Goal: Information Seeking & Learning: Check status

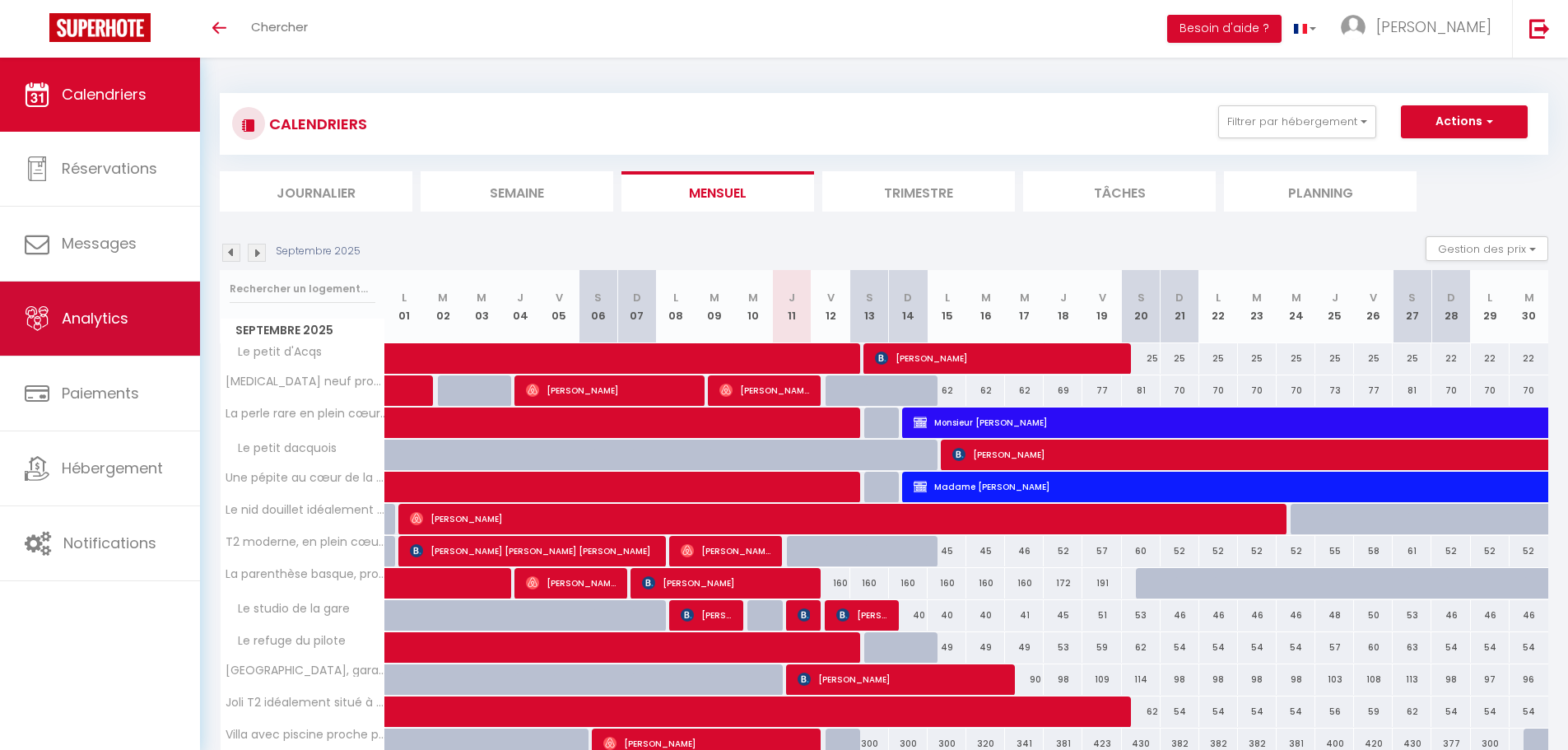
click at [90, 331] on link "Analytics" at bounding box center [100, 318] width 200 height 74
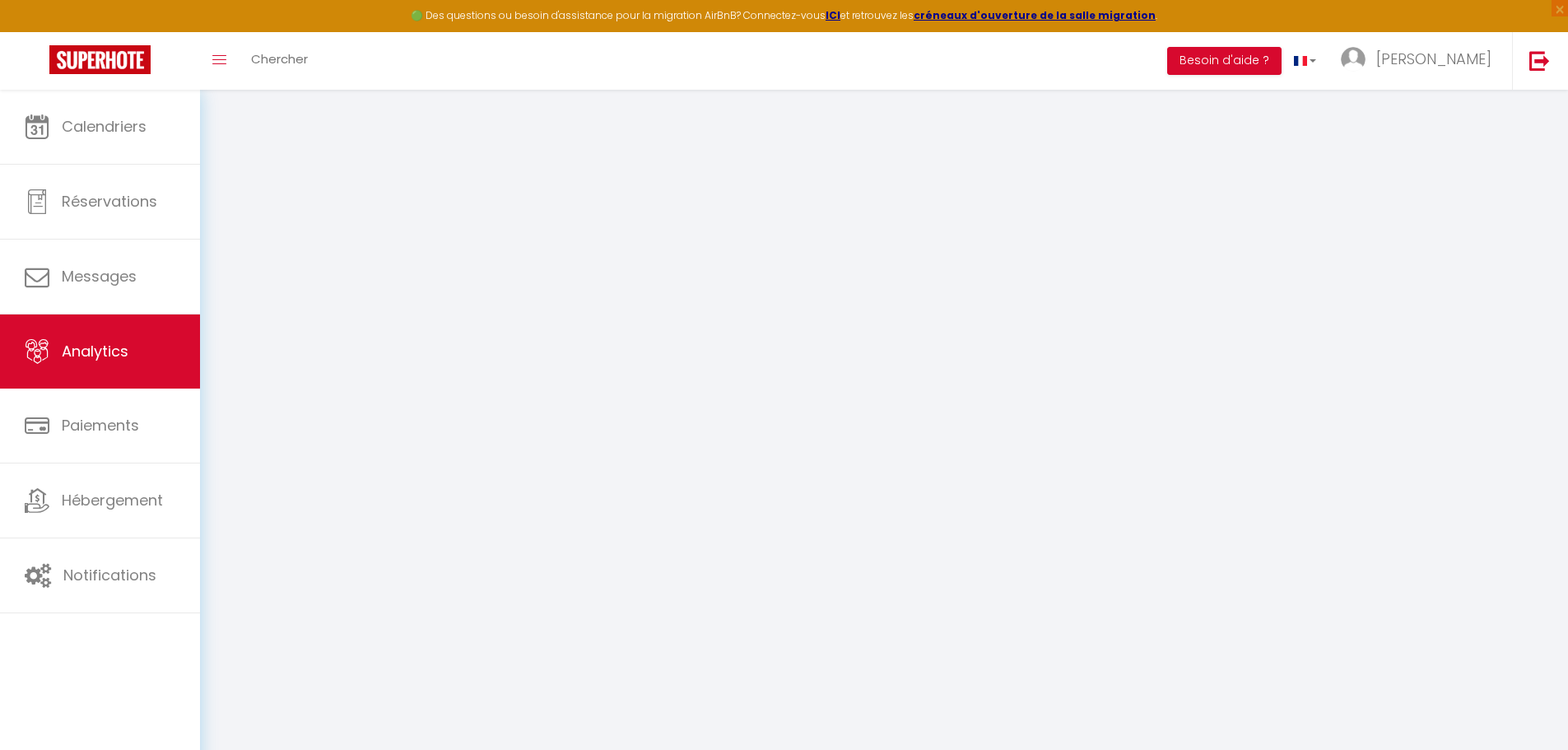
select select "2025"
select select "9"
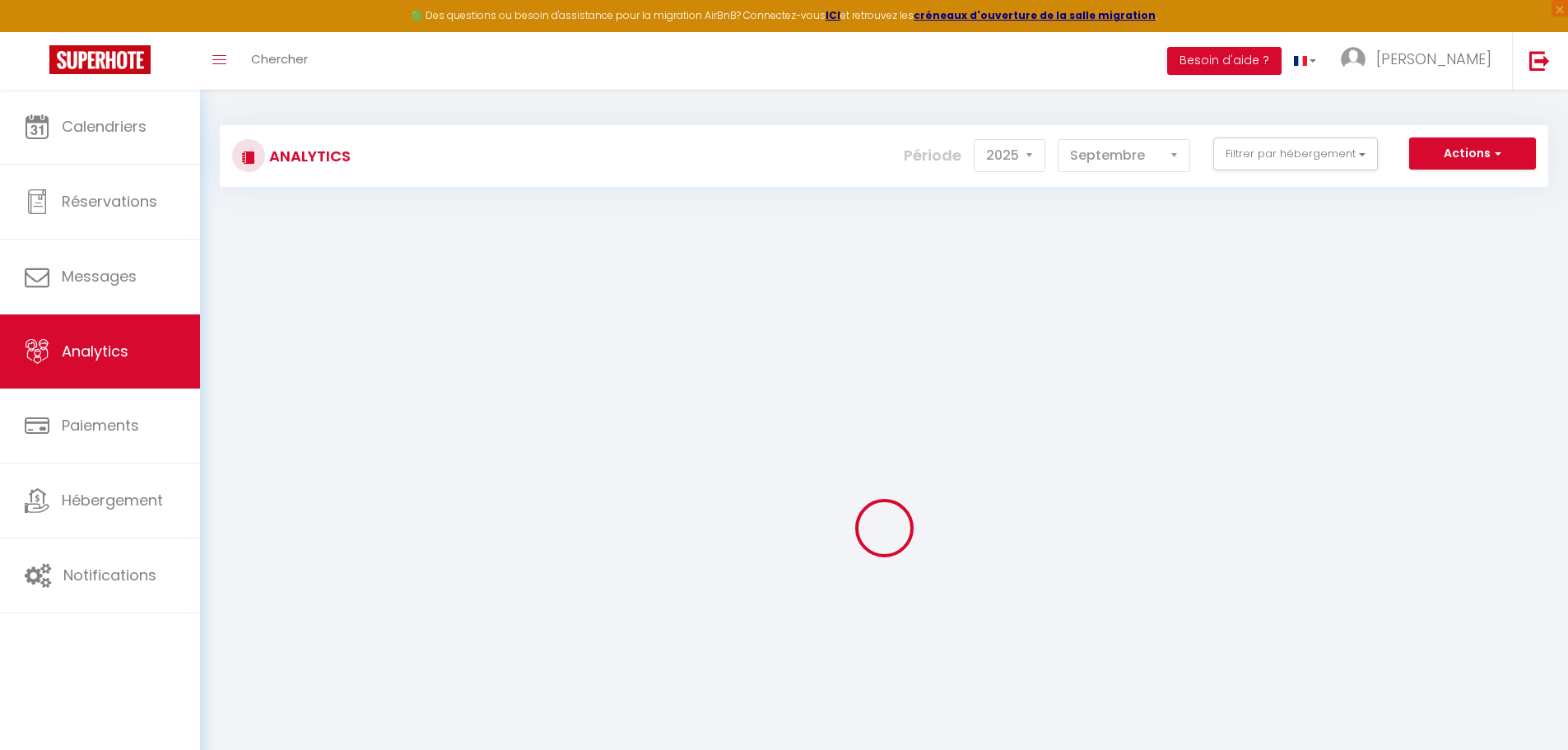
click at [1244, 113] on div "Analytics Actions Génération SuperConciergerie Génération SuperAnalyzer Générat…" at bounding box center [884, 148] width 1329 height 77
click at [1247, 159] on button "Filtrer par hébergement" at bounding box center [1295, 154] width 165 height 33
checkbox input "false"
checkbox d\'Acqs "false"
checkbox confort "false"
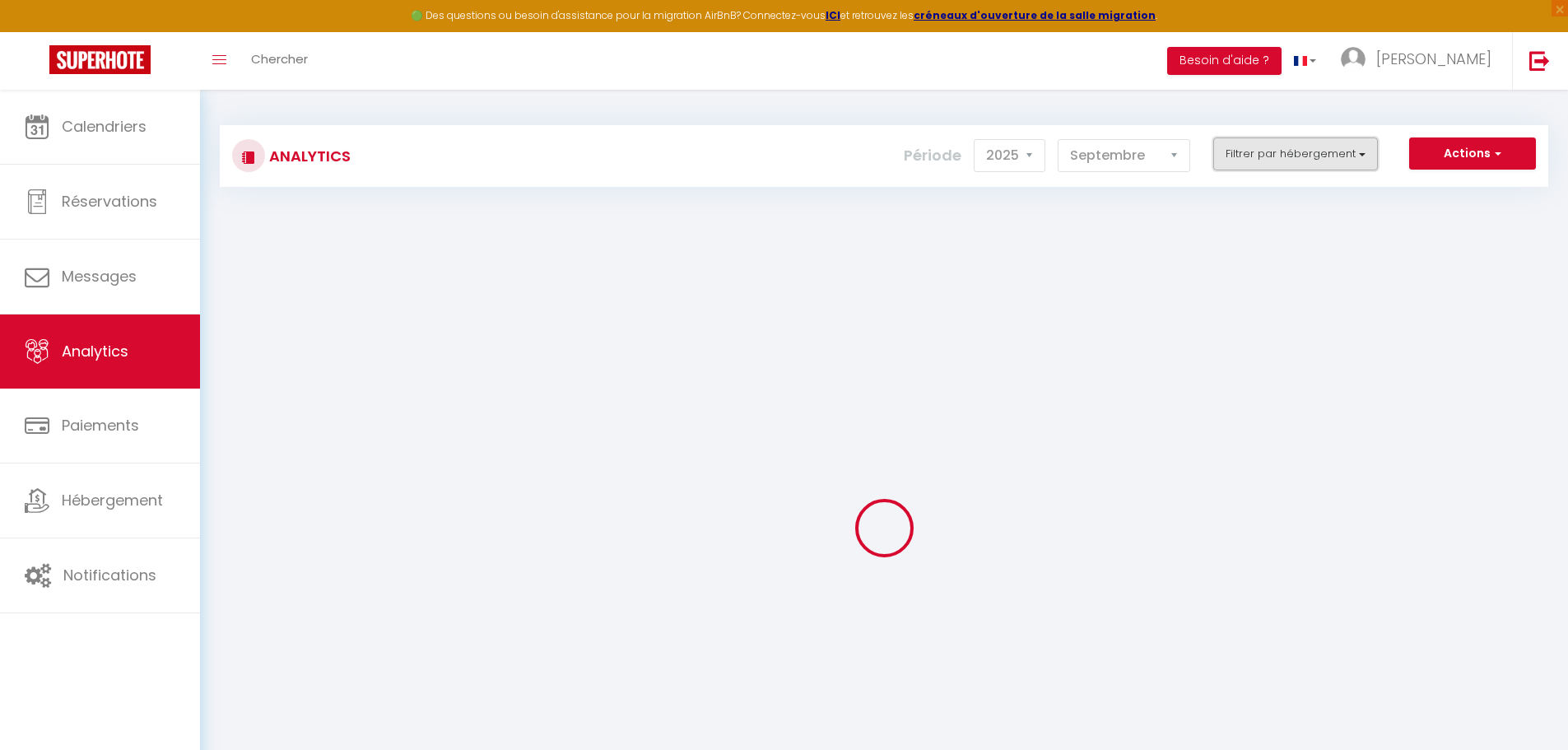
checkbox ville "false"
checkbox dacquois "false"
checkbox cité "false"
checkbox placé "false"
checkbox Dax "false"
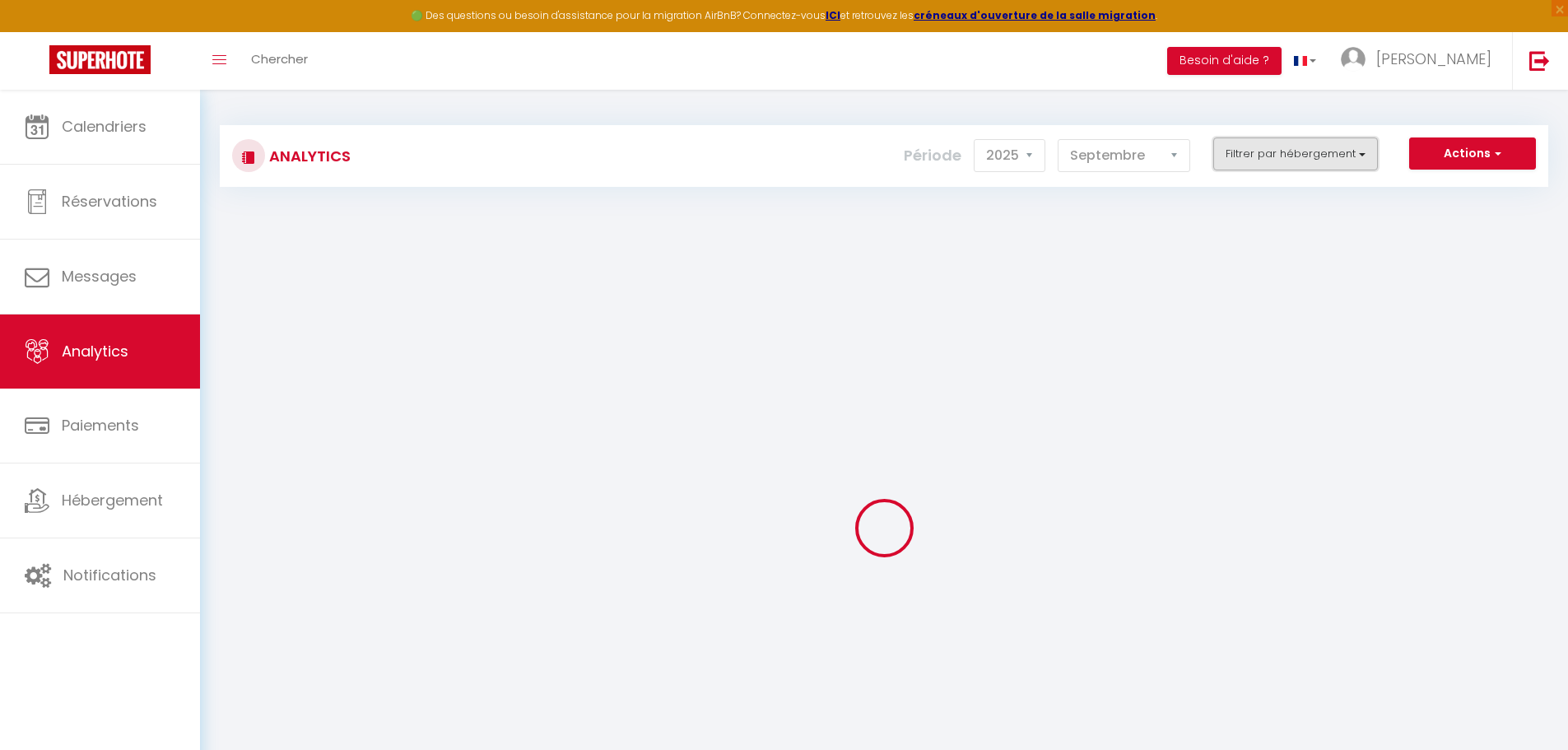
checkbox océan "false"
checkbox gare "false"
checkbox pilote "false"
checkbox garage\/terrasse\/bureau "false"
checkbox Dax "false"
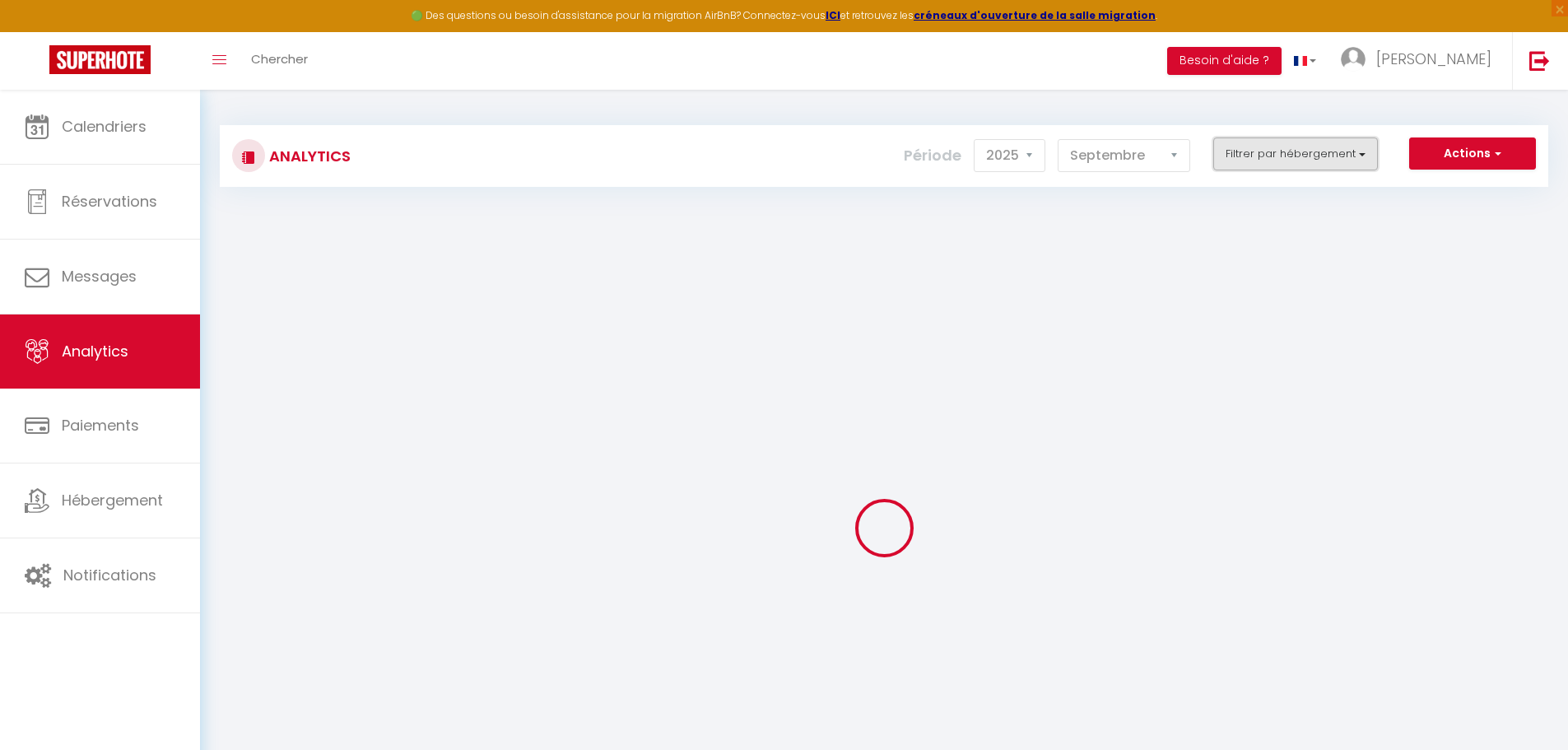
checkbox d\'Amour "false"
checkbox thermes "false"
checkbox bleu "false"
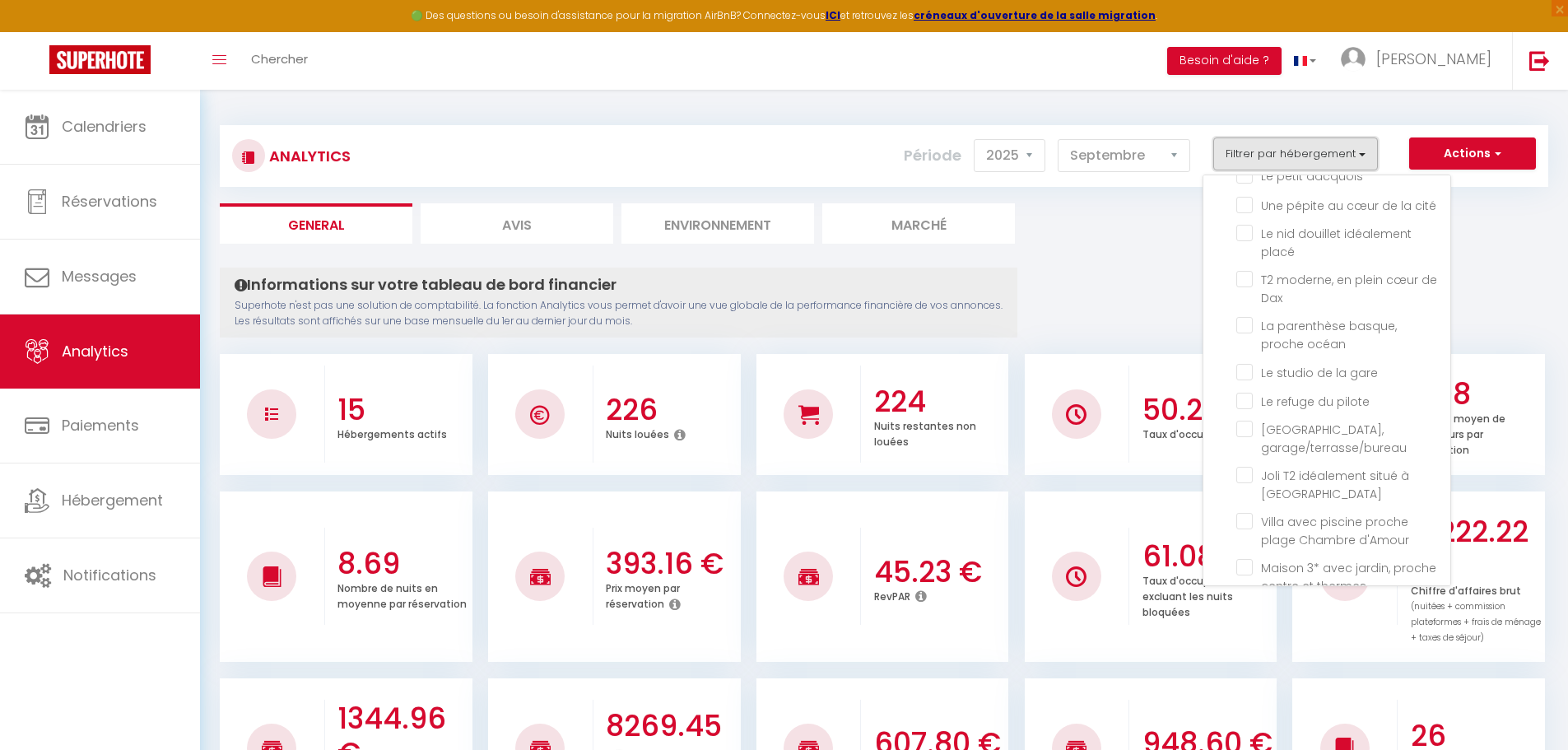
scroll to position [205, 0]
click at [1309, 418] on label "[GEOGRAPHIC_DATA], garage/terrasse/bureau" at bounding box center [1346, 436] width 187 height 36
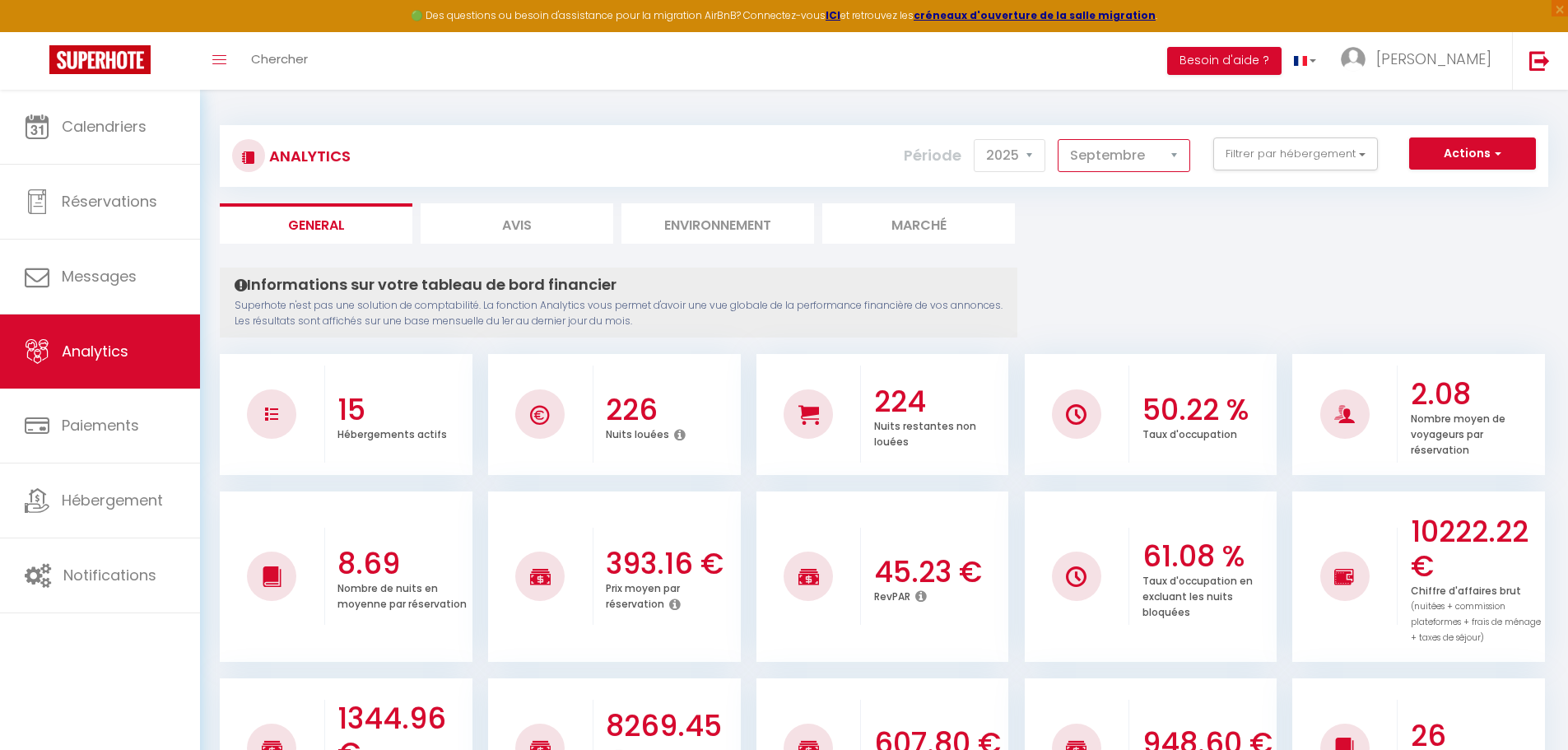
click at [1084, 154] on select "[PERSON_NAME] Mars [PERSON_NAME] Juin Juillet Août Septembre Octobre Novembre D…" at bounding box center [1124, 155] width 133 height 33
select select "8"
click at [1058, 139] on select "[PERSON_NAME] Mars [PERSON_NAME] Juin Juillet Août Septembre Octobre Novembre D…" at bounding box center [1124, 155] width 133 height 33
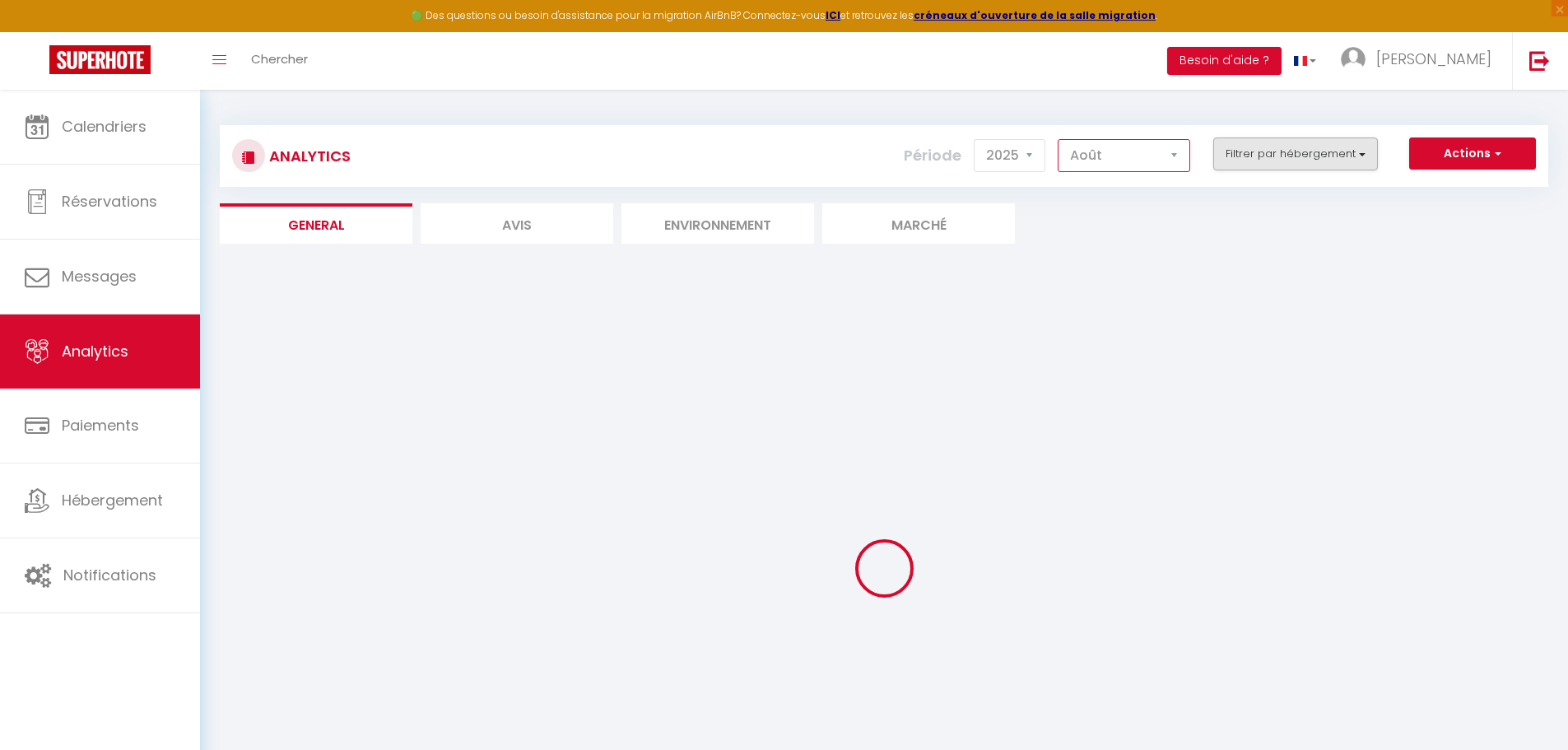
checkbox input "false"
checkbox d\'Acqs "false"
checkbox confort "false"
checkbox ville "false"
checkbox dacquois "false"
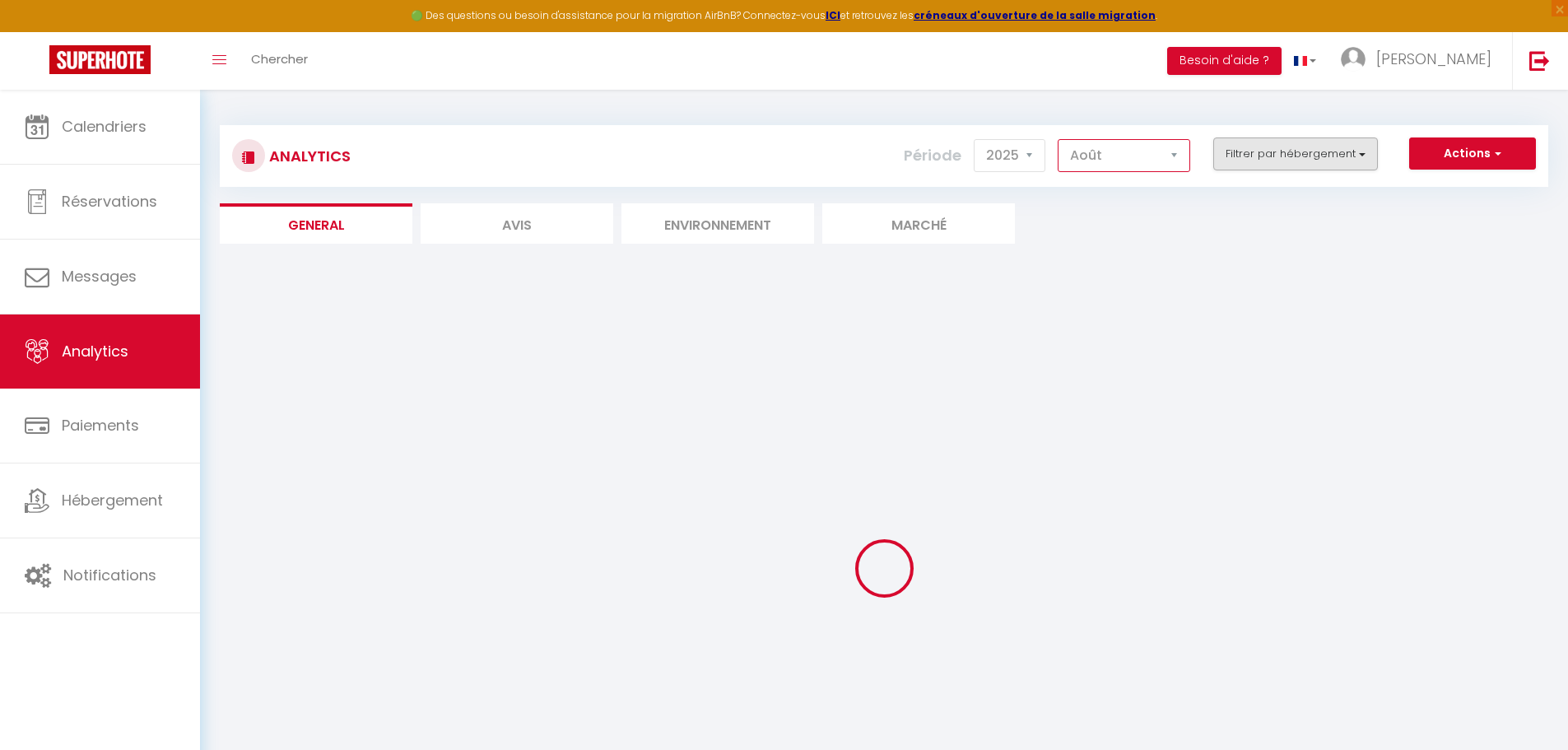
checkbox cité "false"
checkbox placé "false"
checkbox Dax "false"
checkbox océan "false"
checkbox gare "false"
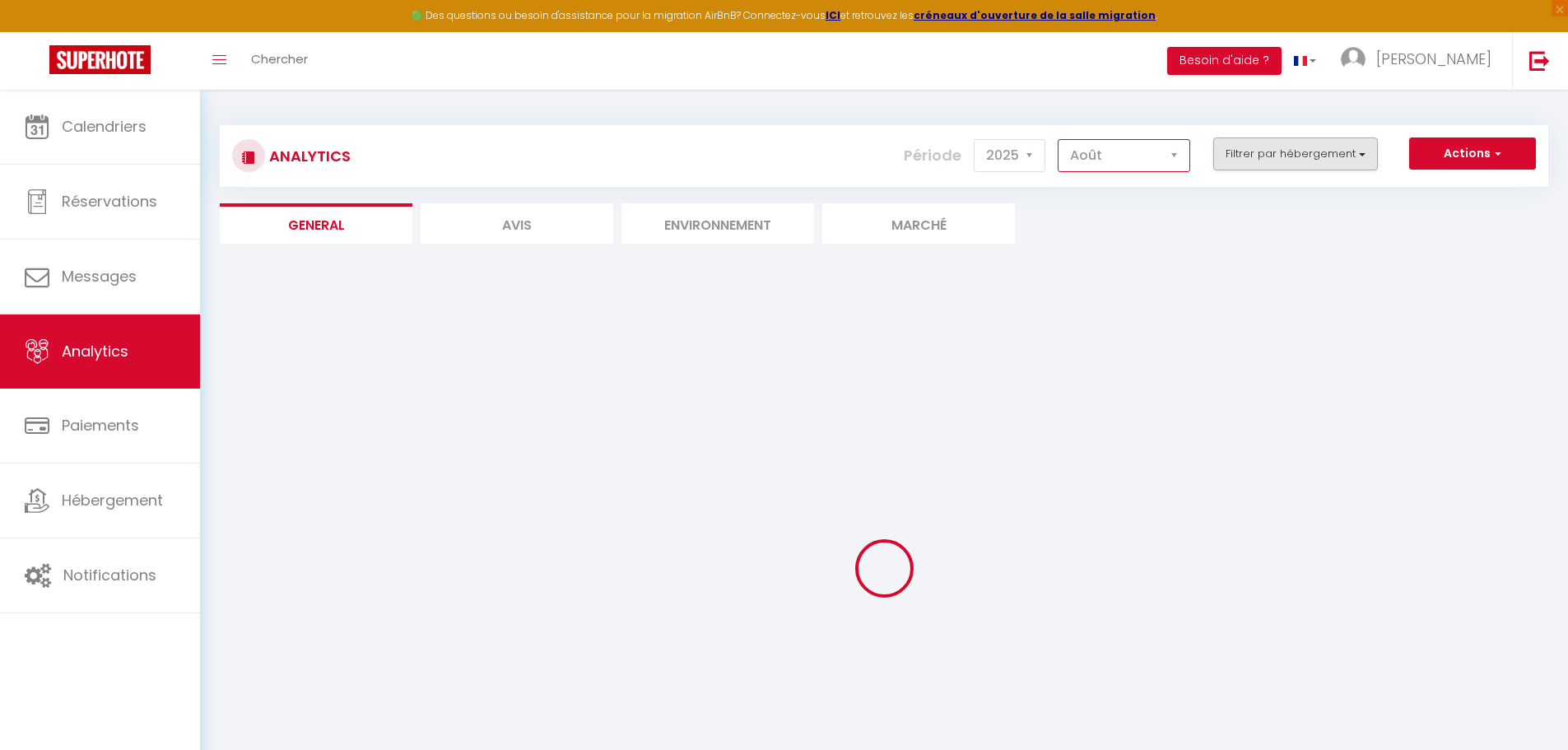
checkbox pilote "false"
checkbox garage\/terrasse\/bureau "false"
checkbox Dax "false"
checkbox d\'Amour "false"
checkbox thermes "false"
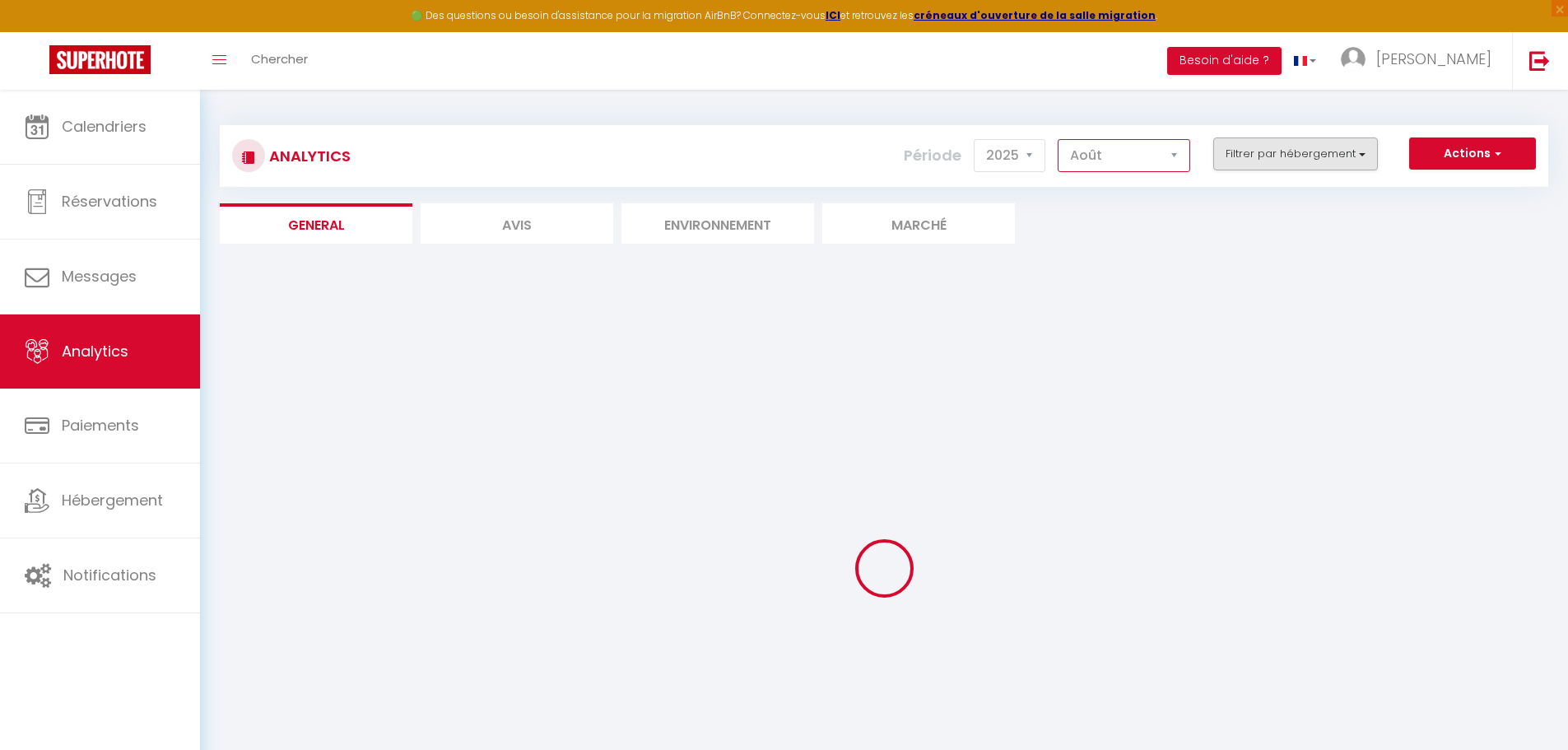
checkbox bleu "false"
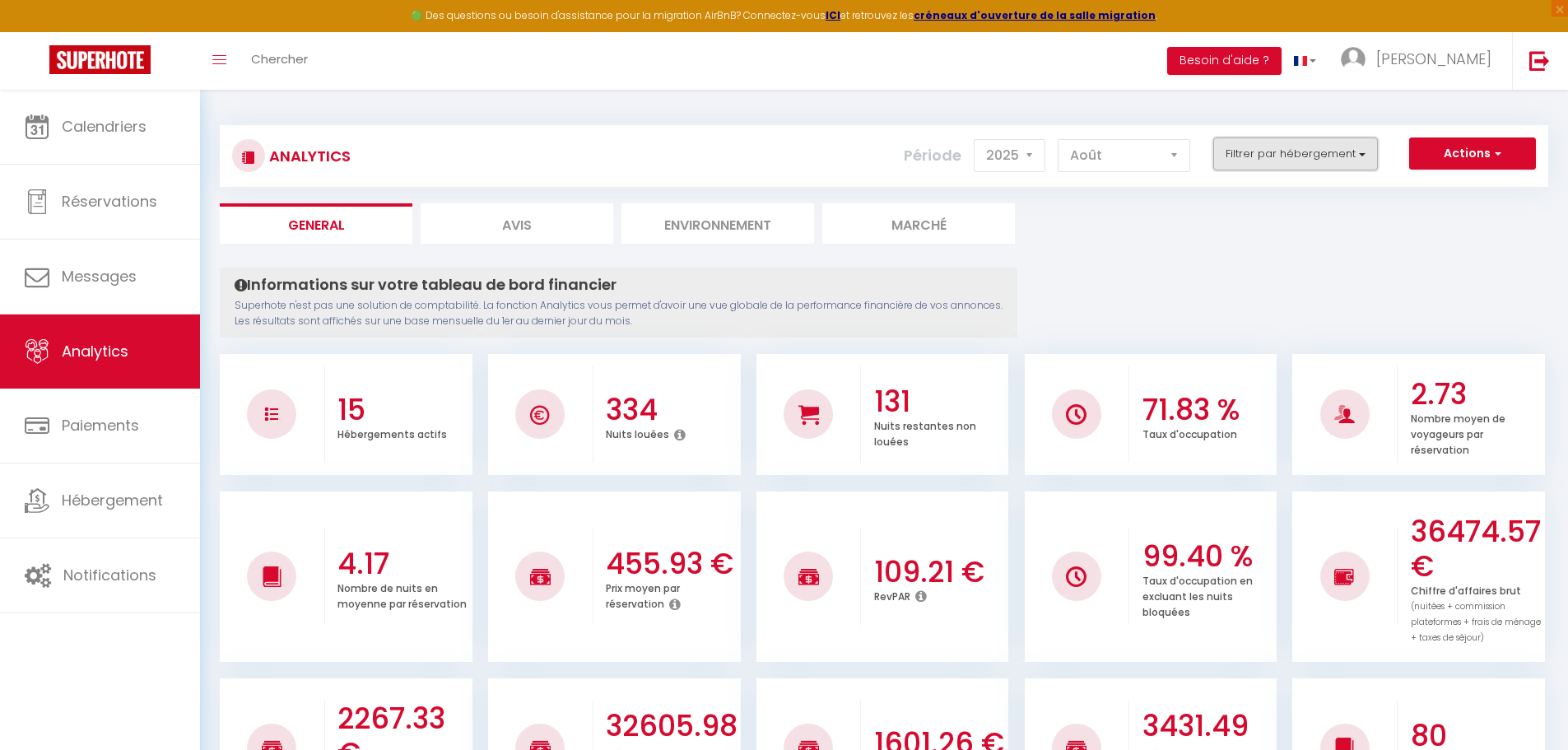
click at [1283, 143] on button "Filtrer par hébergement" at bounding box center [1295, 154] width 165 height 33
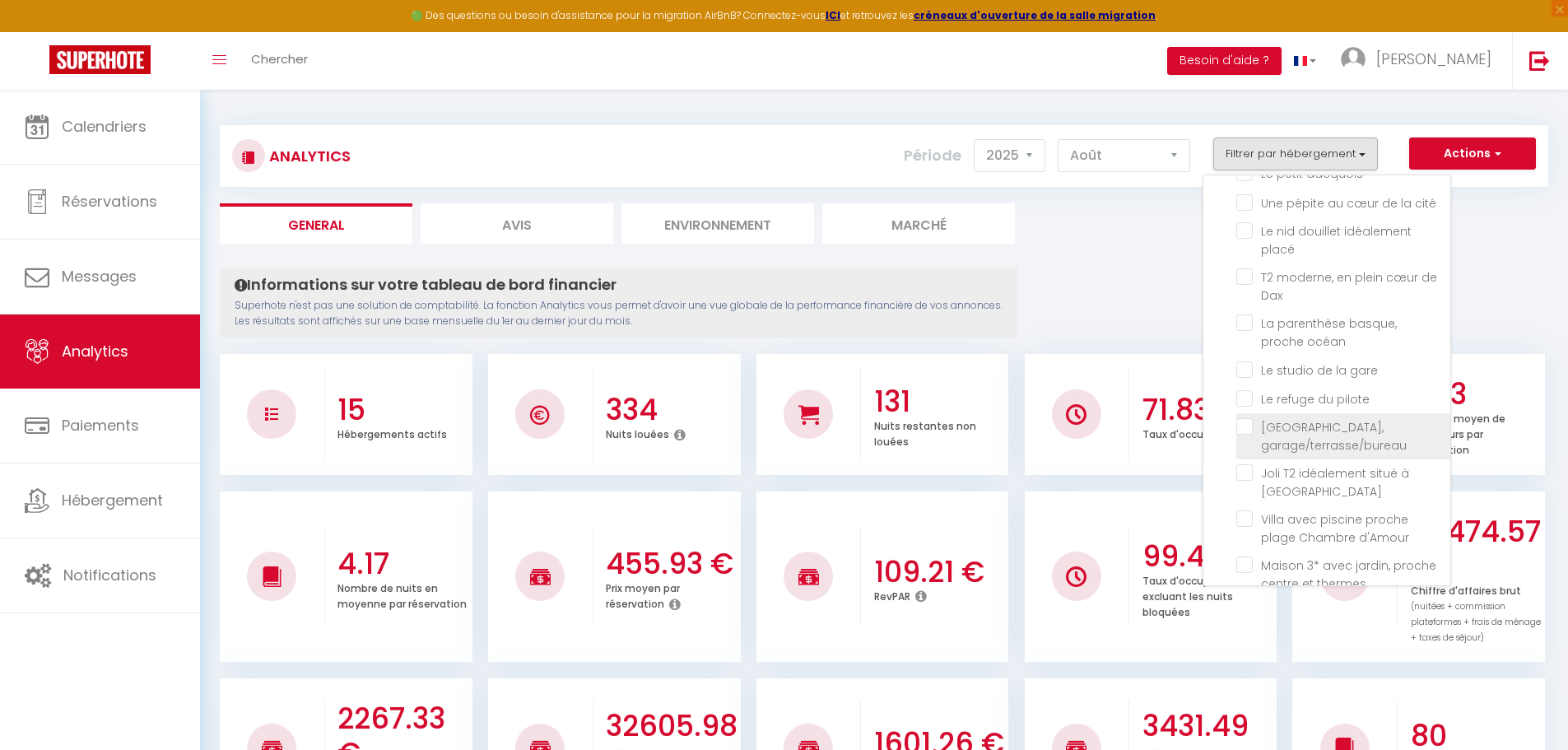
click at [1248, 418] on garage\/terrasse\/bureau "checkbox" at bounding box center [1343, 427] width 214 height 17
checkbox garage\/terrasse\/bureau "true"
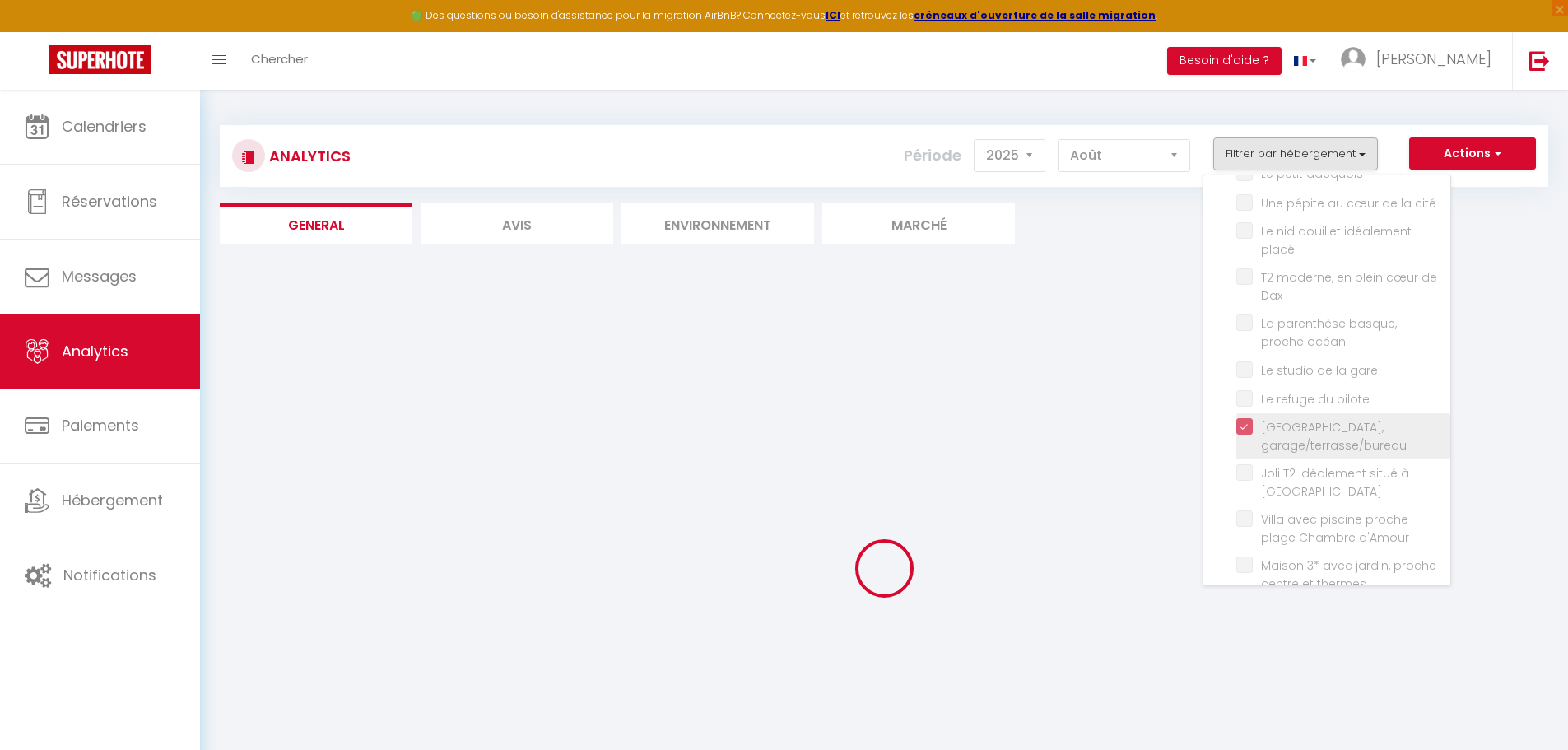
checkbox d\'Acqs "false"
checkbox confort "false"
checkbox ville "false"
checkbox dacquois "false"
checkbox cité "false"
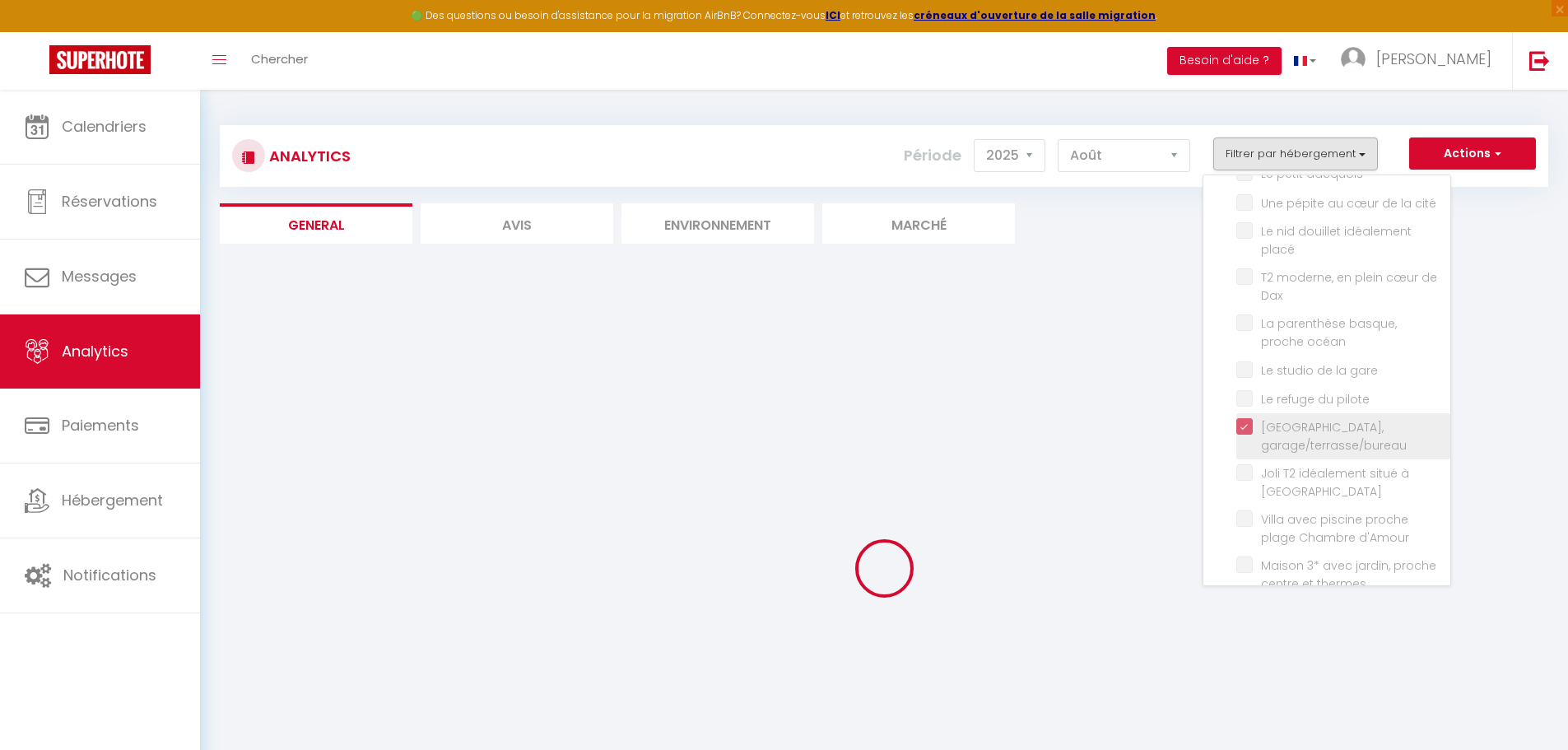
checkbox placé "false"
checkbox Dax "false"
checkbox océan "false"
checkbox gare "false"
checkbox pilote "false"
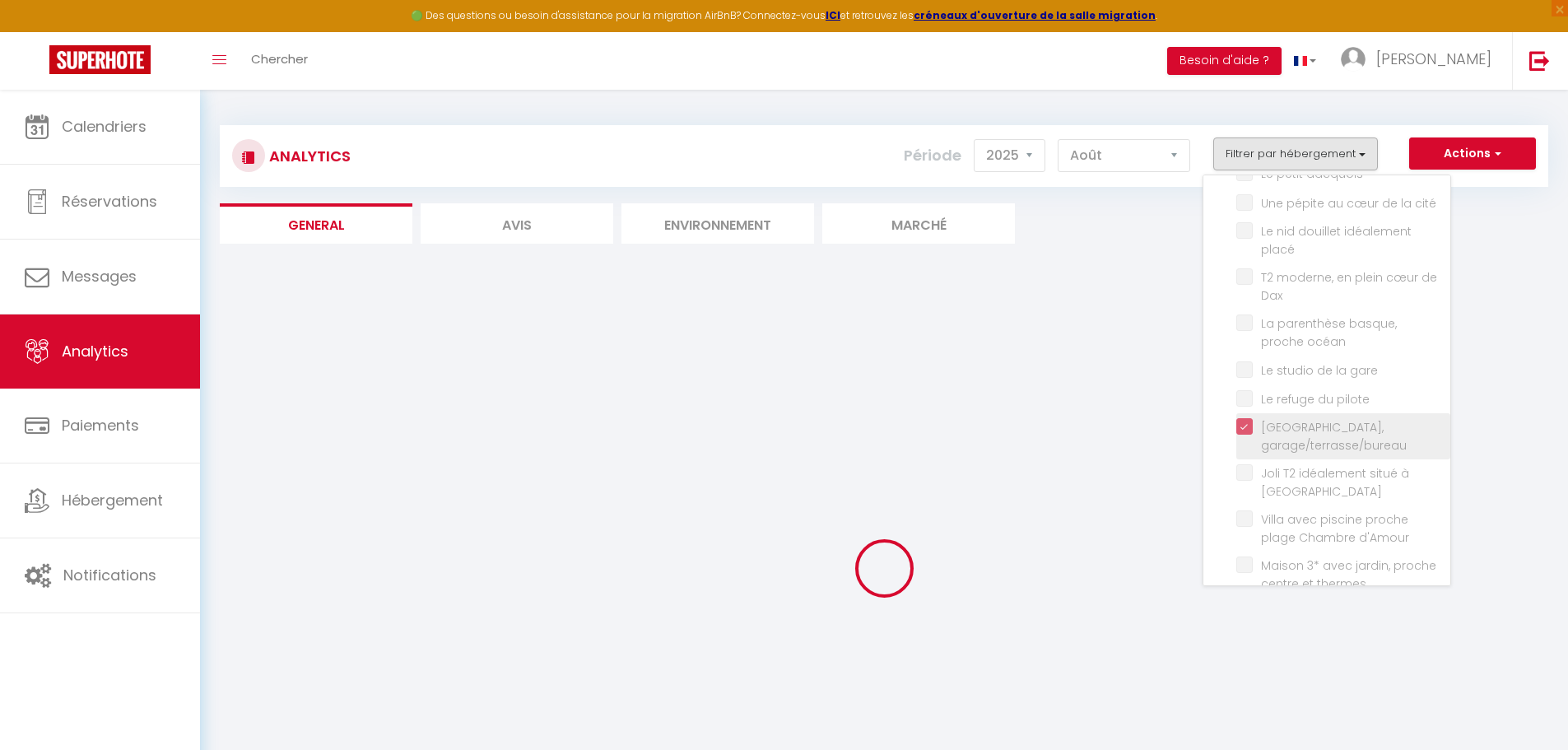
checkbox Dax "false"
checkbox d\'Amour "false"
checkbox thermes "false"
checkbox bleu "false"
checkbox d\'Acqs "false"
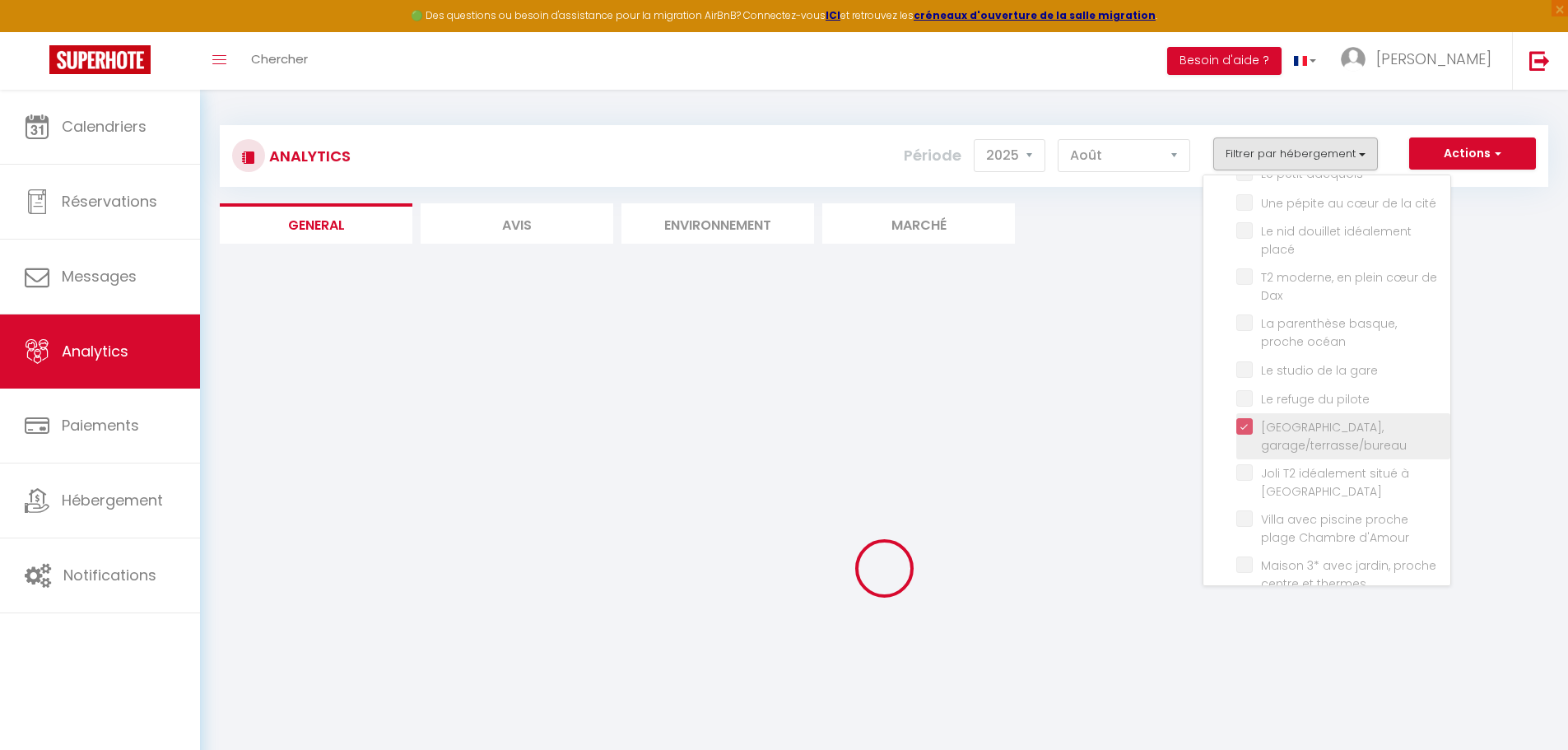
checkbox confort "false"
checkbox ville "false"
checkbox dacquois "false"
checkbox cité "false"
checkbox placé "false"
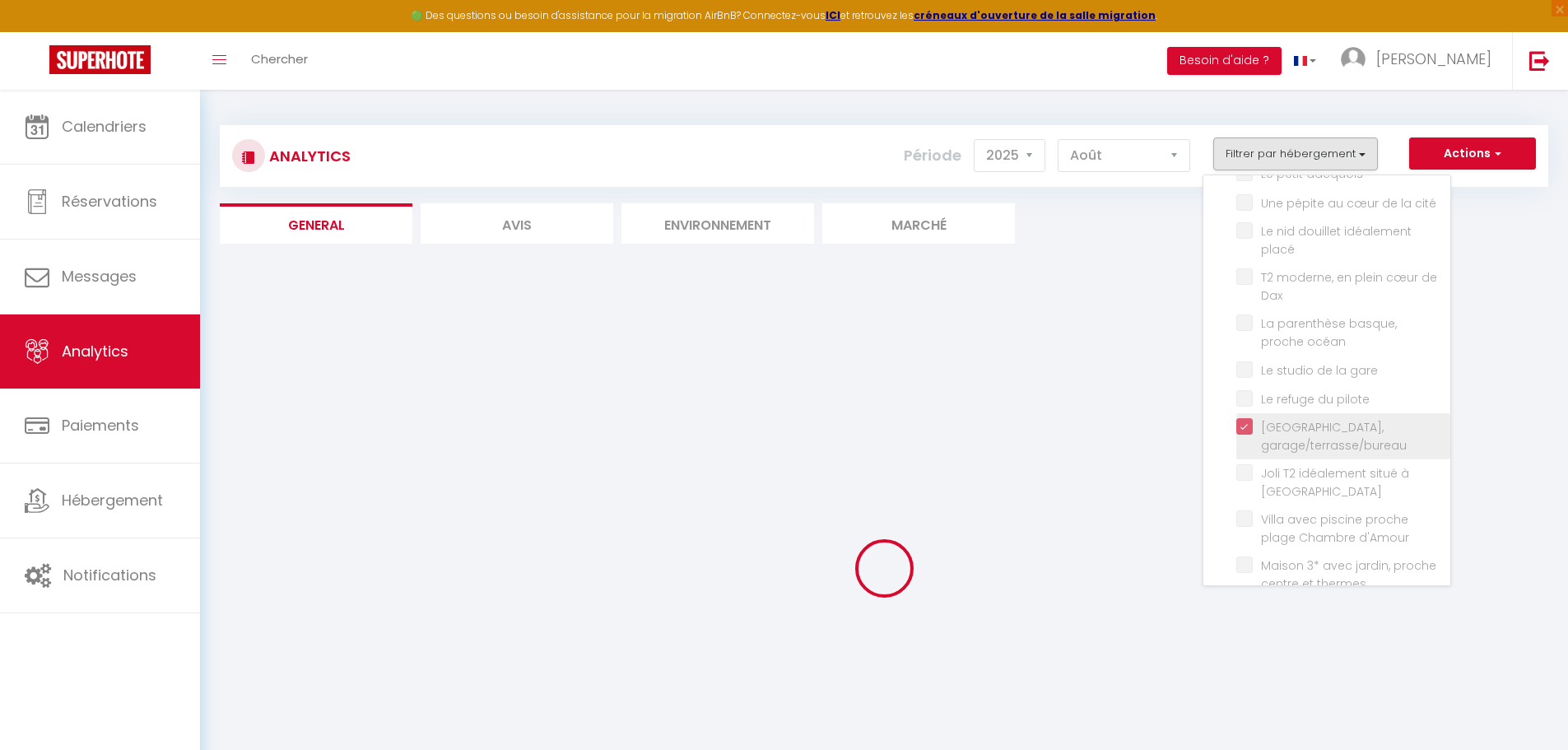
checkbox Dax "false"
checkbox océan "false"
checkbox gare "false"
checkbox pilote "false"
checkbox Dax "false"
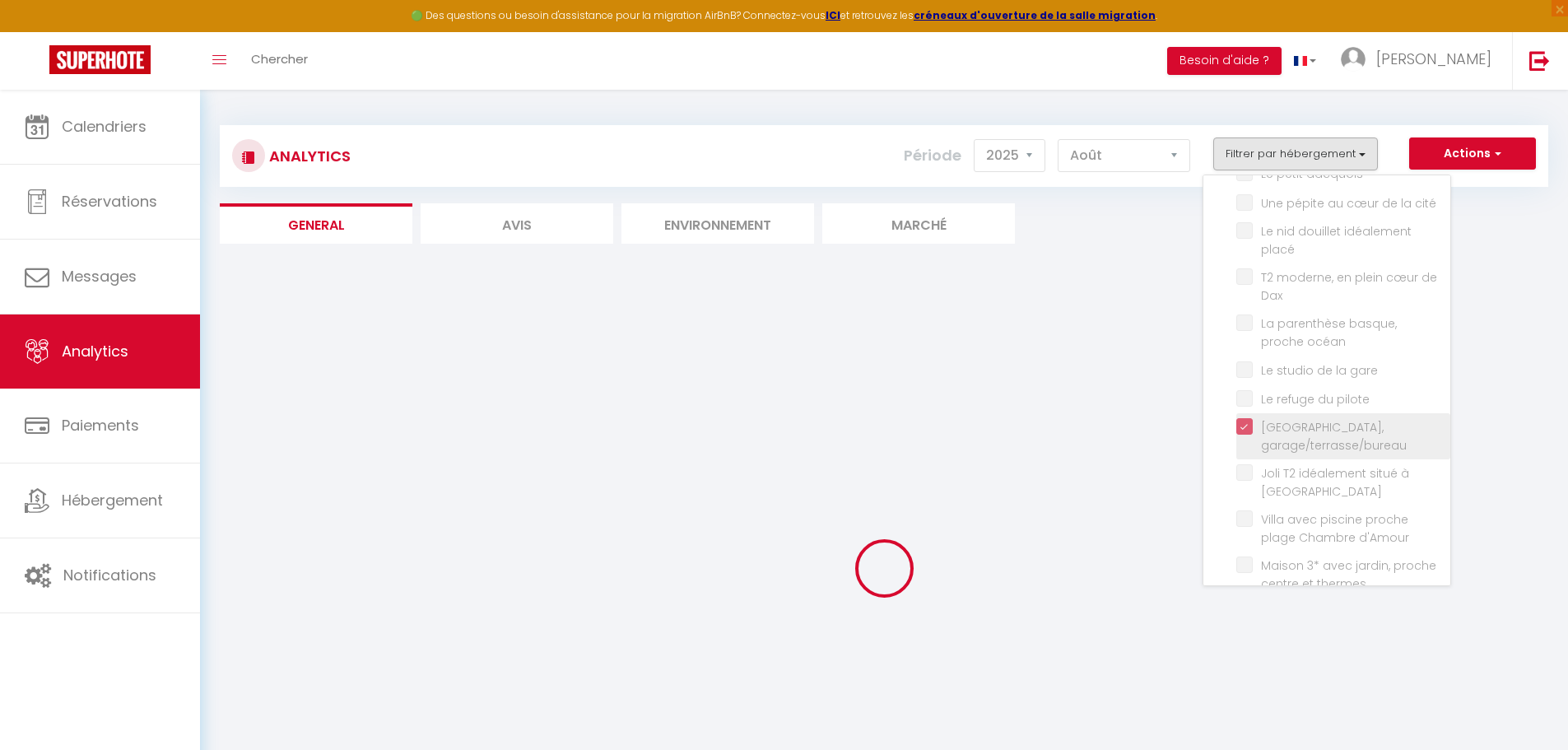
checkbox d\'Amour "false"
checkbox thermes "false"
checkbox bleu "false"
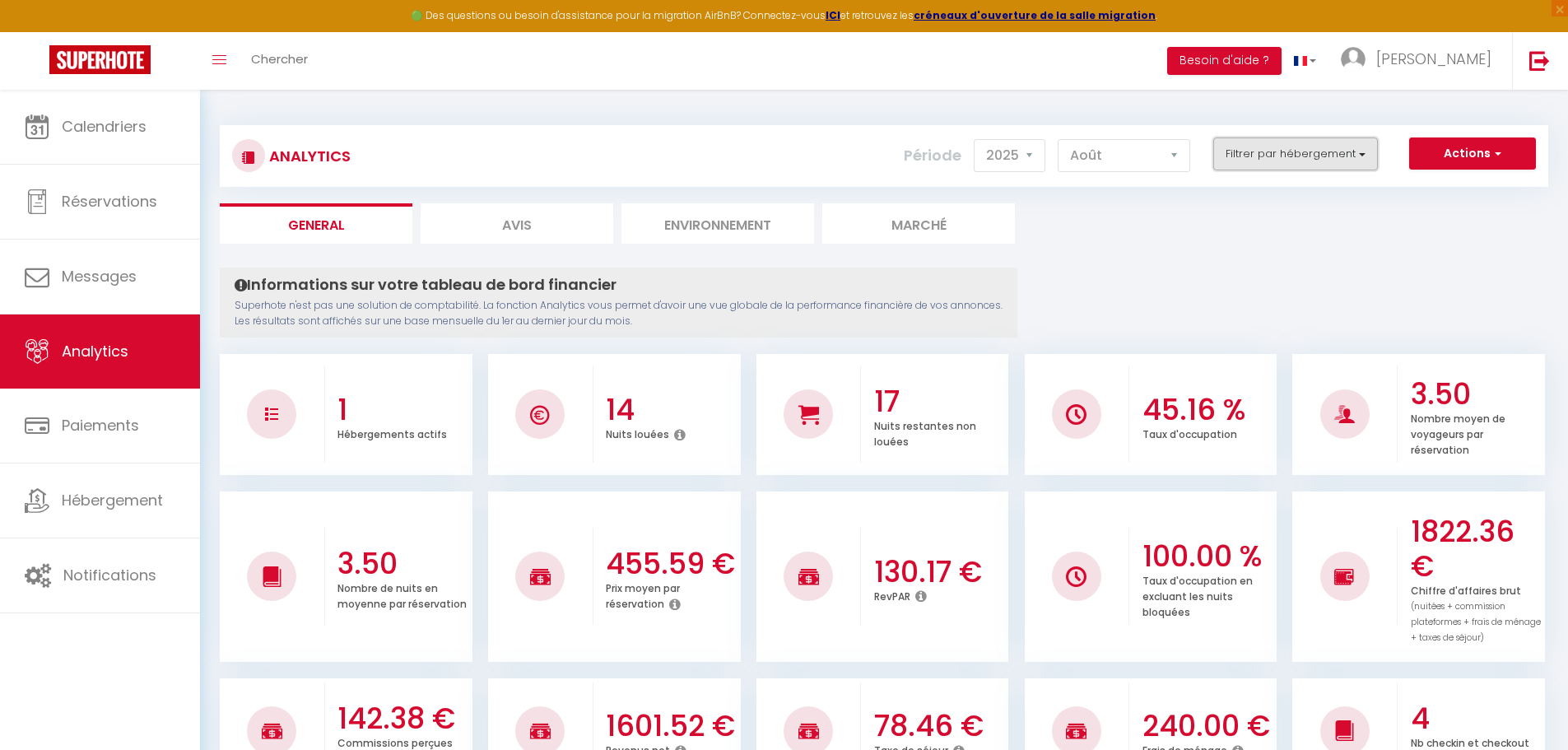
click at [1286, 164] on button "Filtrer par hébergement" at bounding box center [1295, 154] width 165 height 33
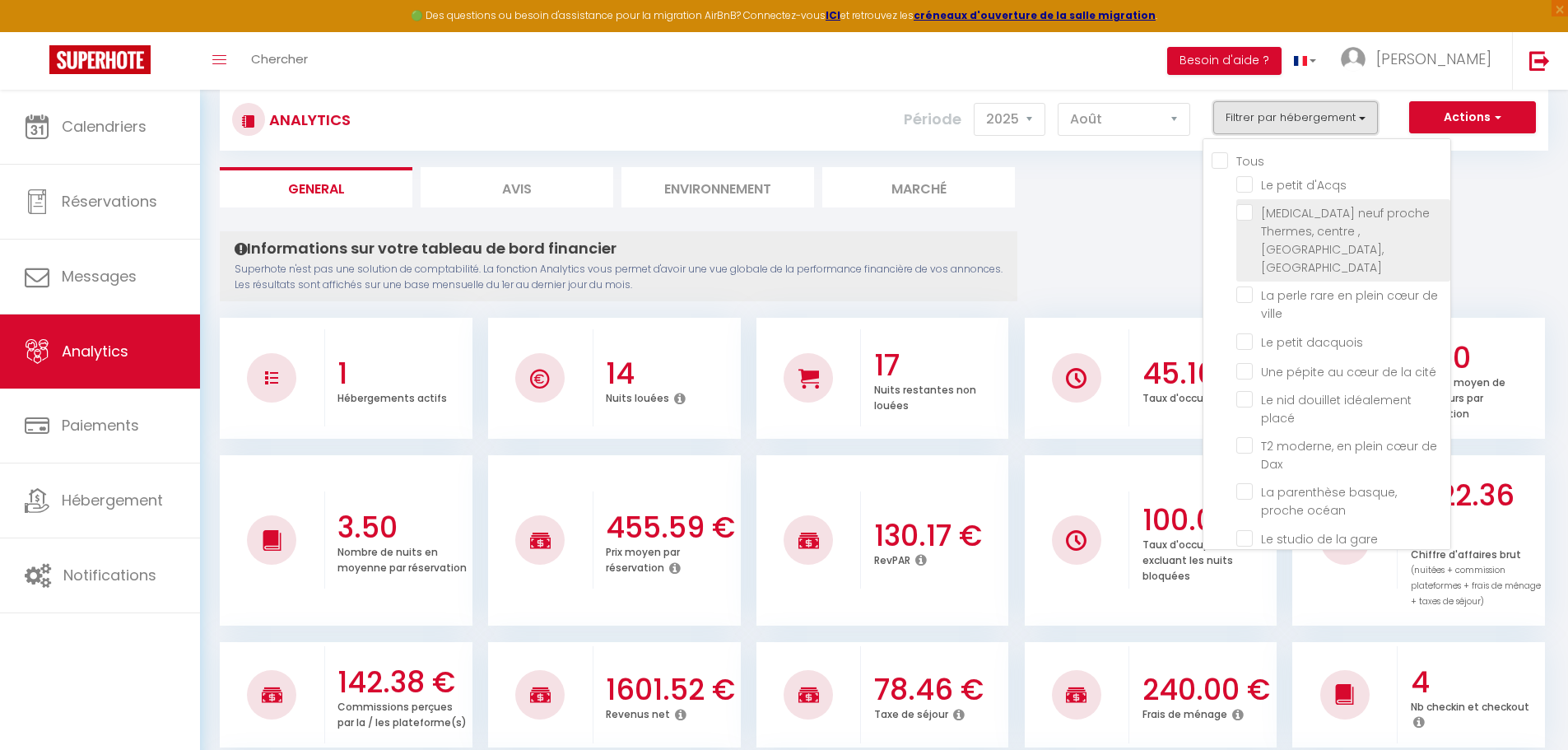
scroll to position [0, 0]
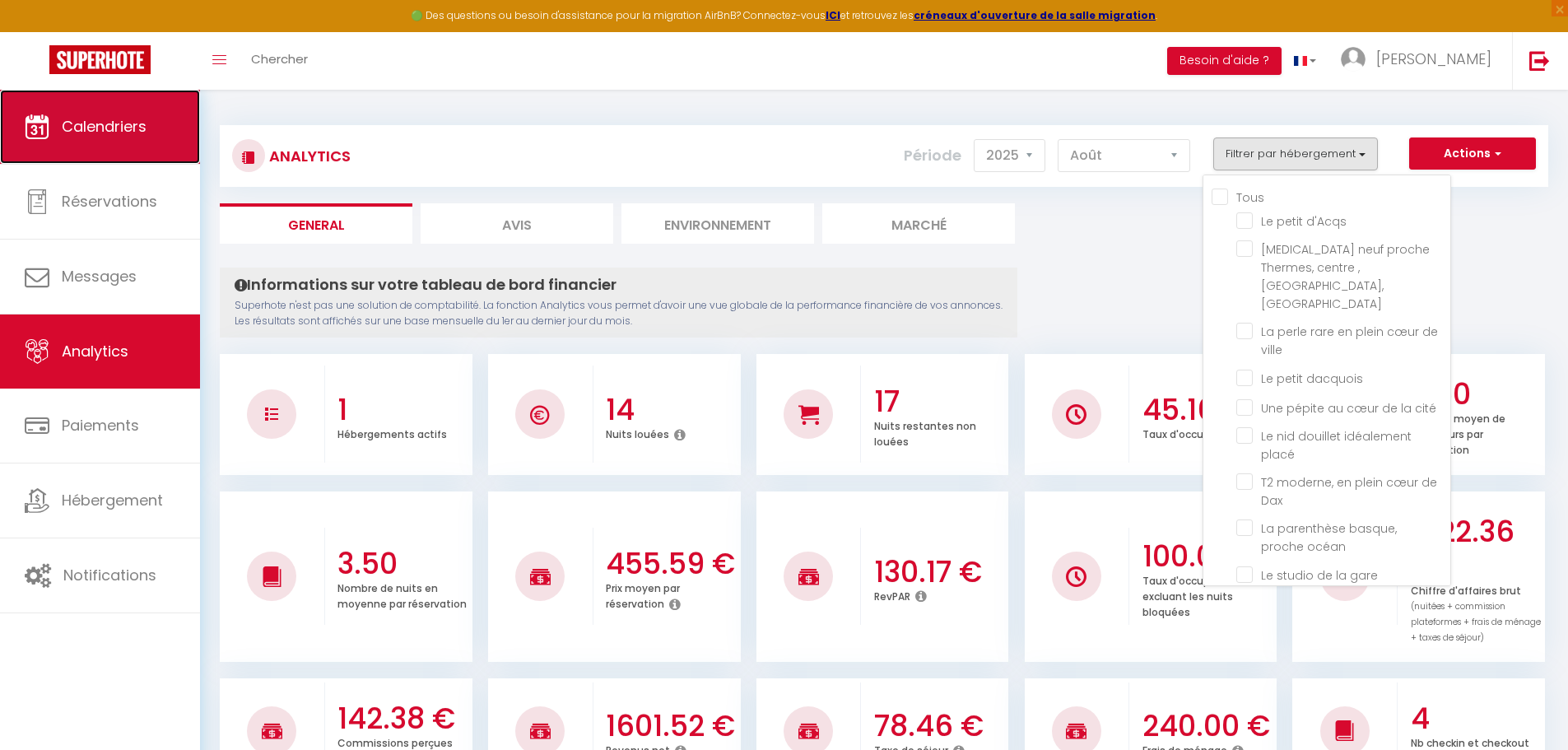
click at [149, 118] on link "Calendriers" at bounding box center [100, 127] width 200 height 74
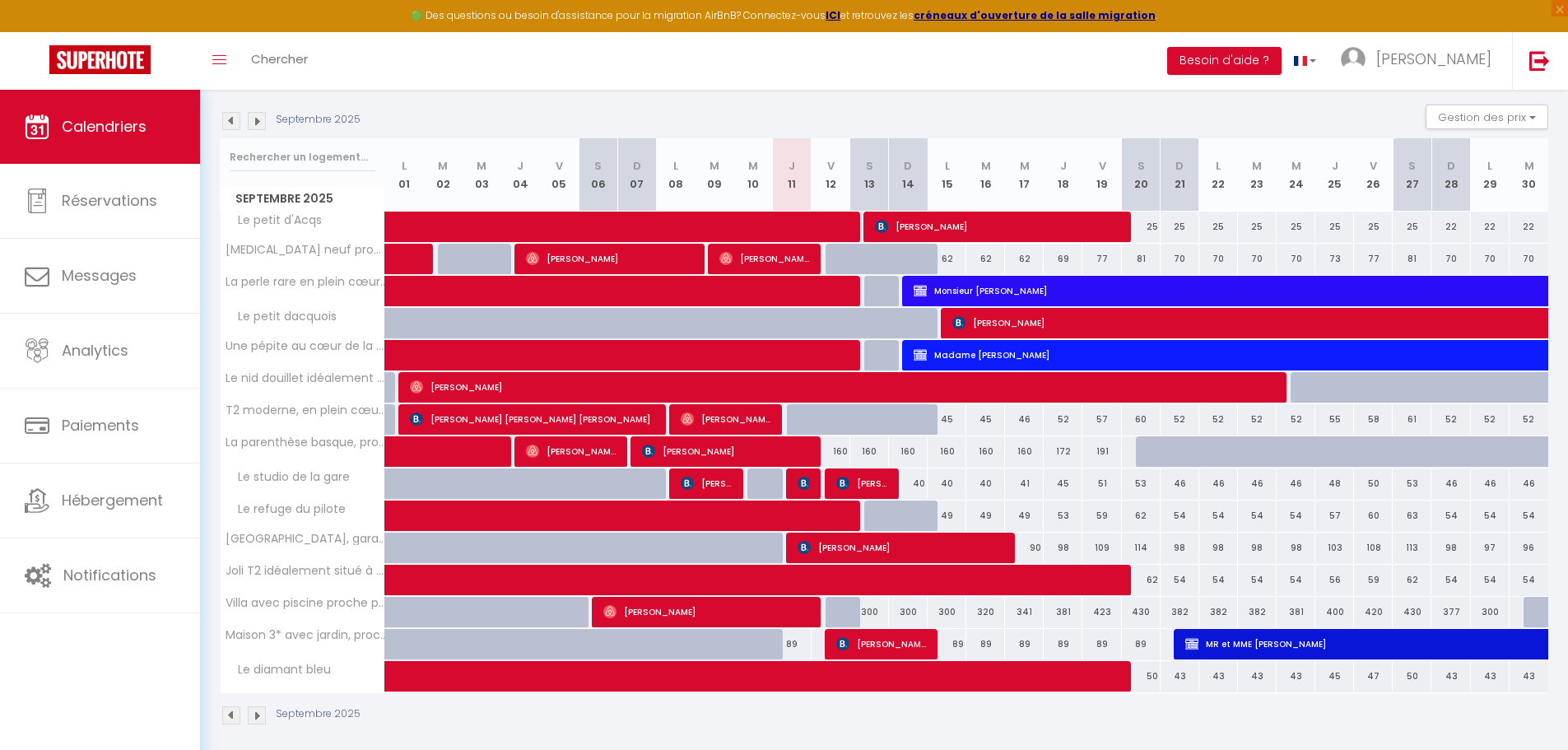
scroll to position [165, 0]
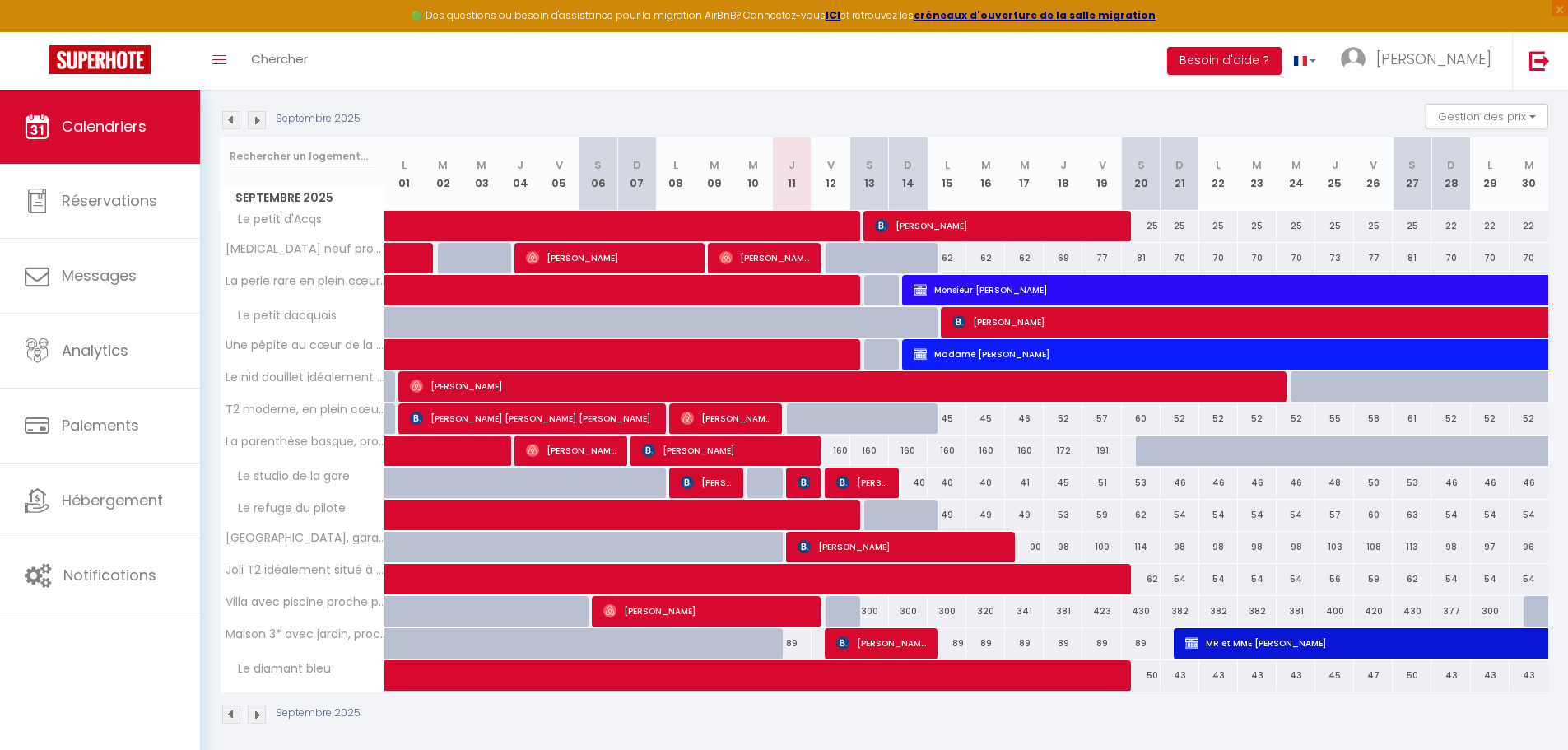
click at [231, 112] on img at bounding box center [232, 120] width 18 height 18
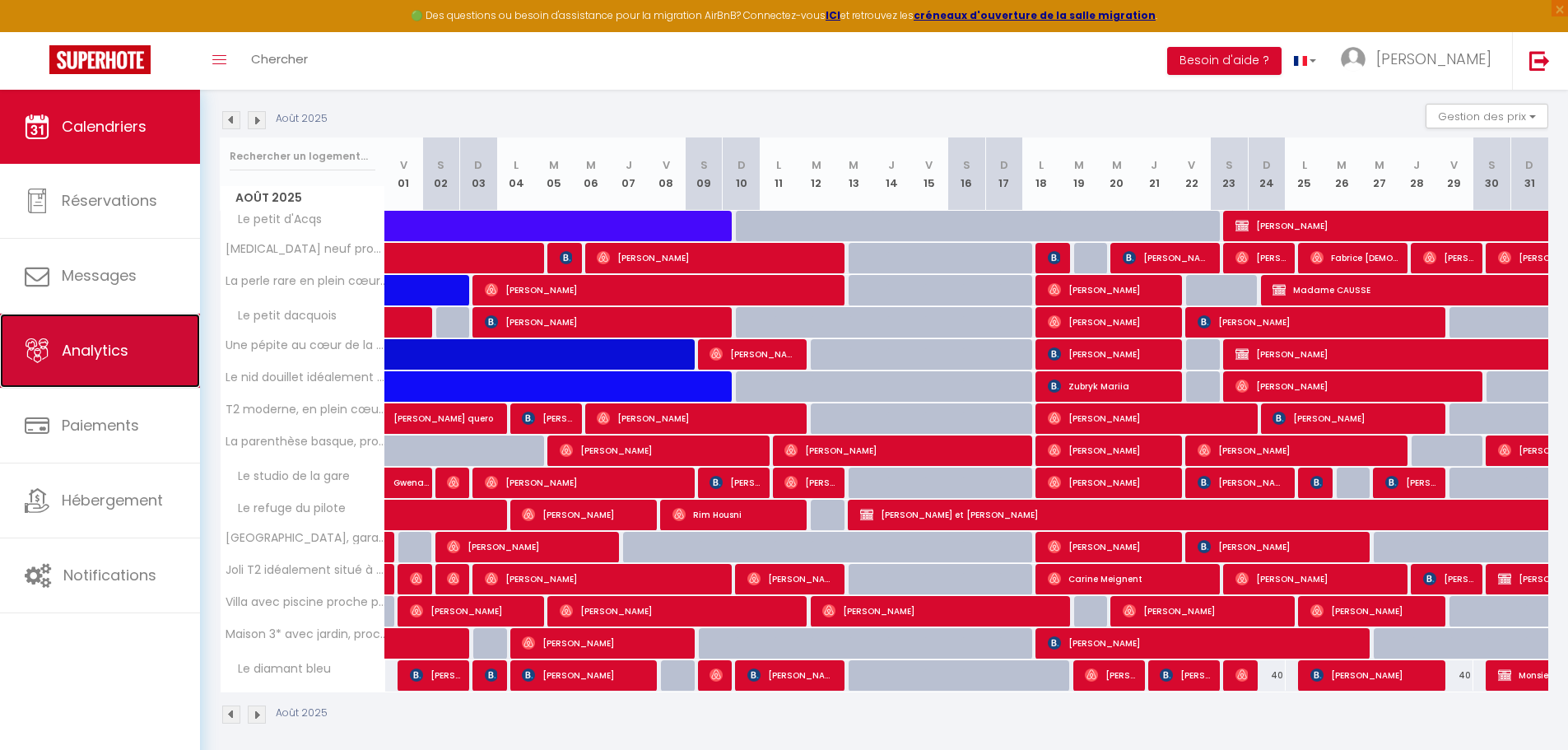
click at [58, 361] on link "Analytics" at bounding box center [100, 351] width 200 height 74
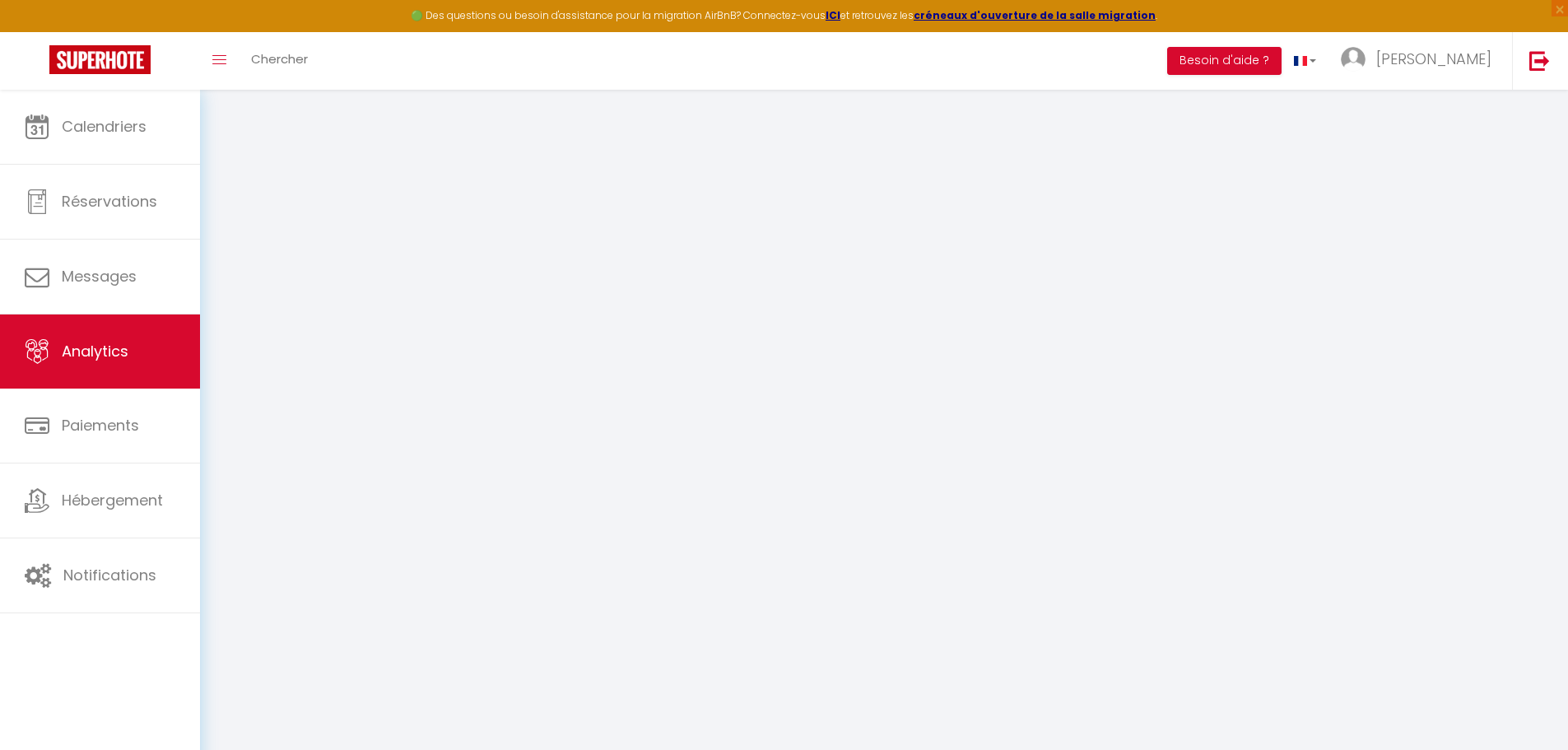
select select "2025"
select select "9"
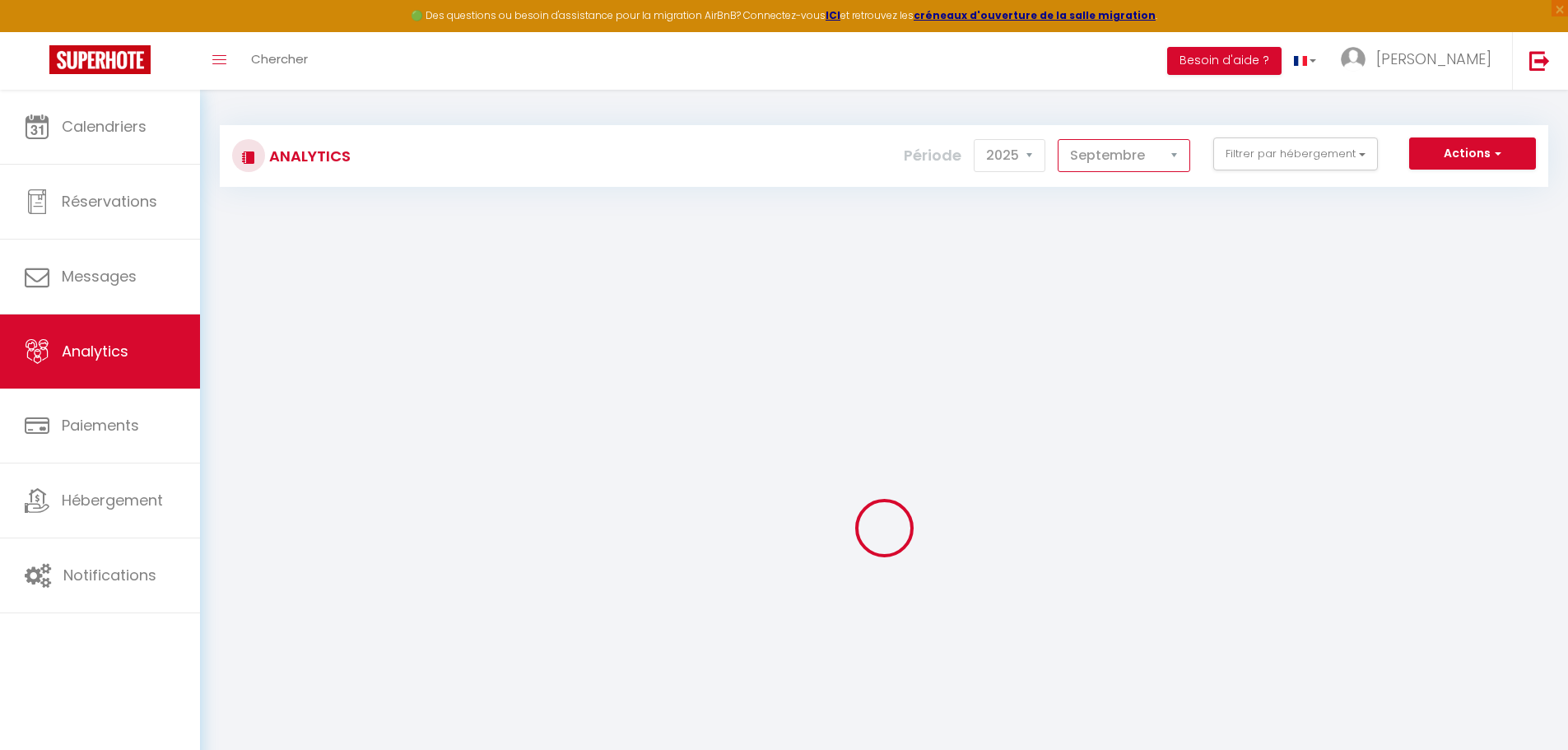
click at [1109, 145] on select "[PERSON_NAME] Mars [PERSON_NAME] Juin Juillet Août Septembre Octobre Novembre D…" at bounding box center [1124, 155] width 133 height 33
checkbox input "false"
checkbox d\'Acqs "false"
checkbox confort "false"
checkbox ville "false"
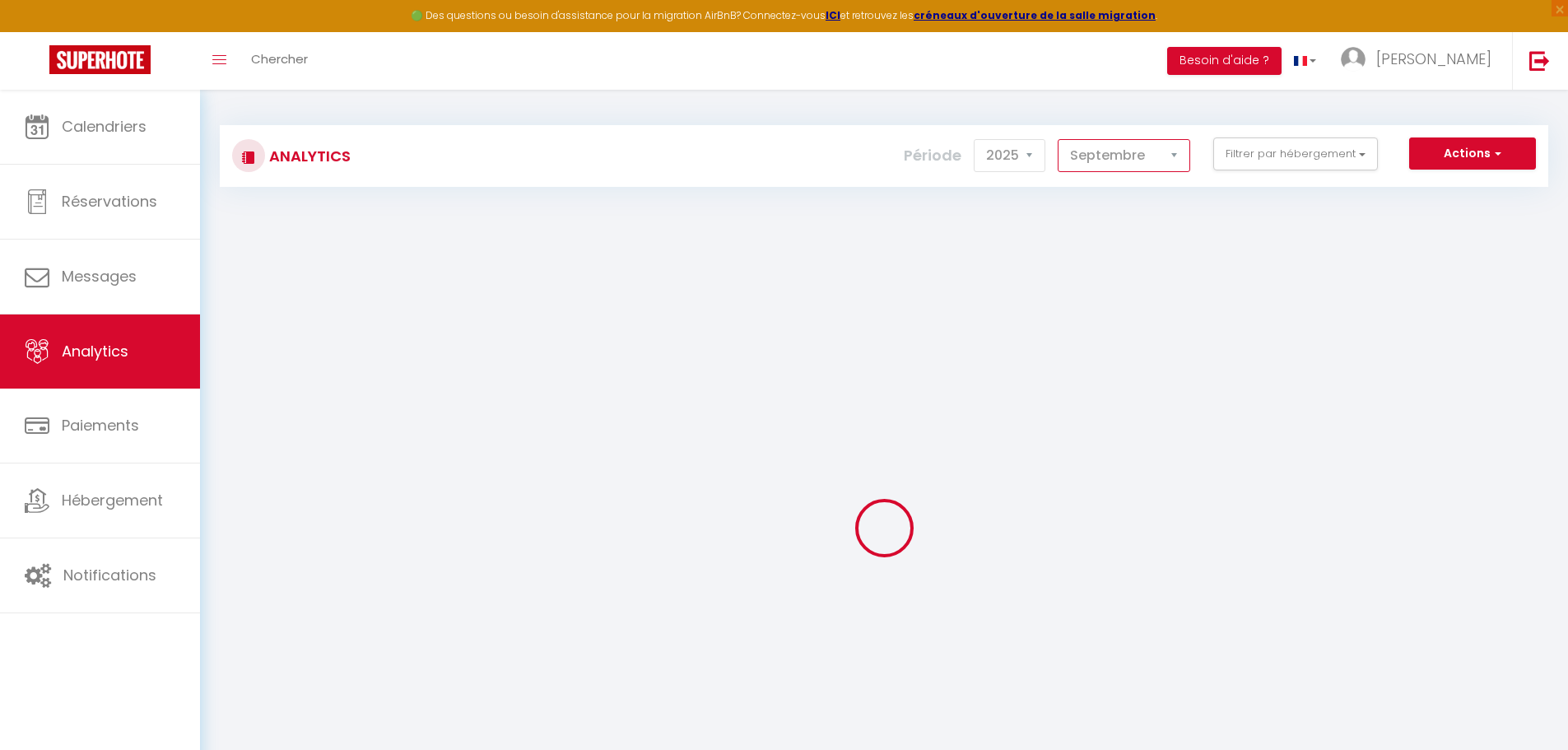
checkbox dacquois "false"
checkbox cité "false"
checkbox placé "false"
checkbox Dax "false"
checkbox océan "false"
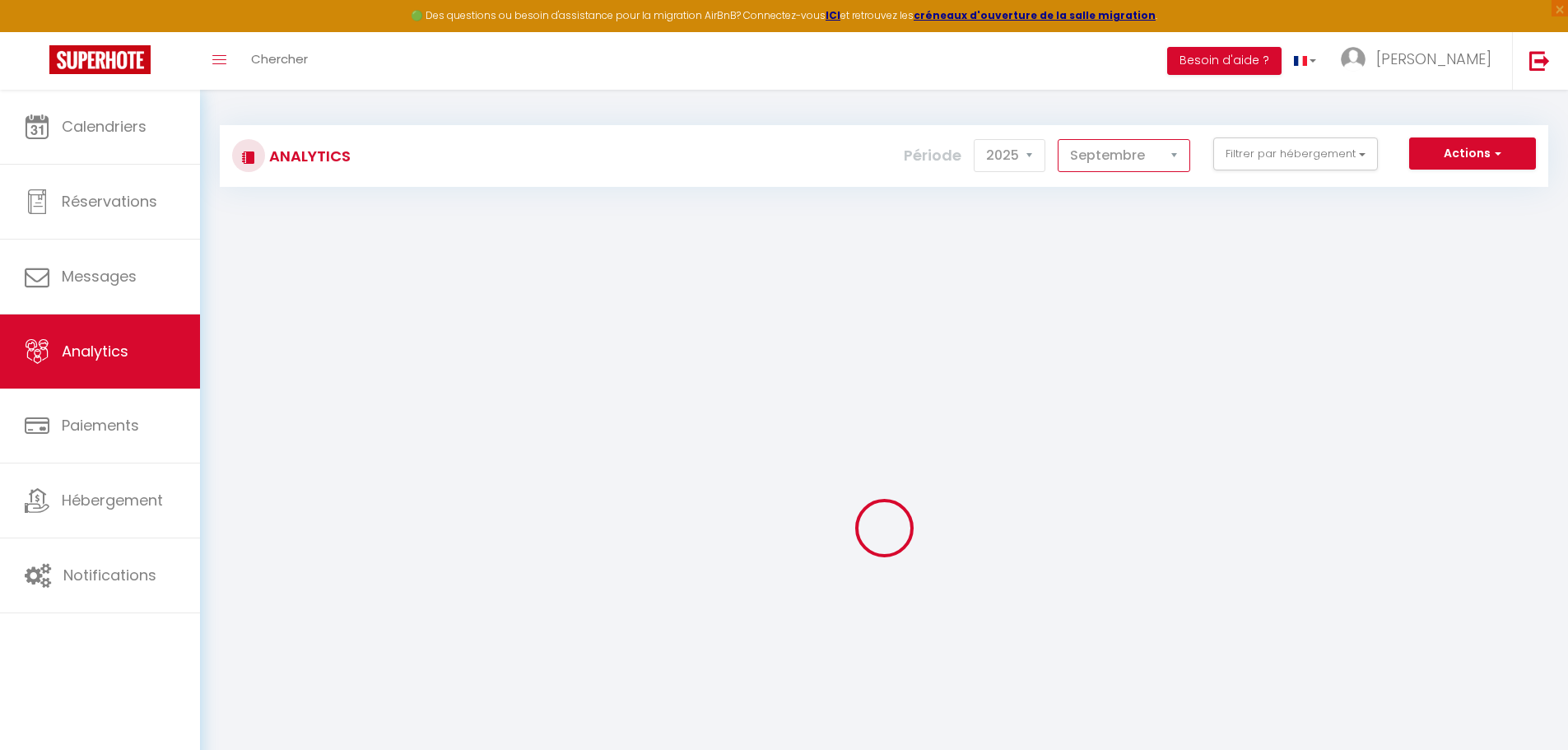
checkbox gare "false"
checkbox pilote "false"
checkbox garage\/terrasse\/bureau "false"
checkbox Dax "false"
checkbox d\'Amour "false"
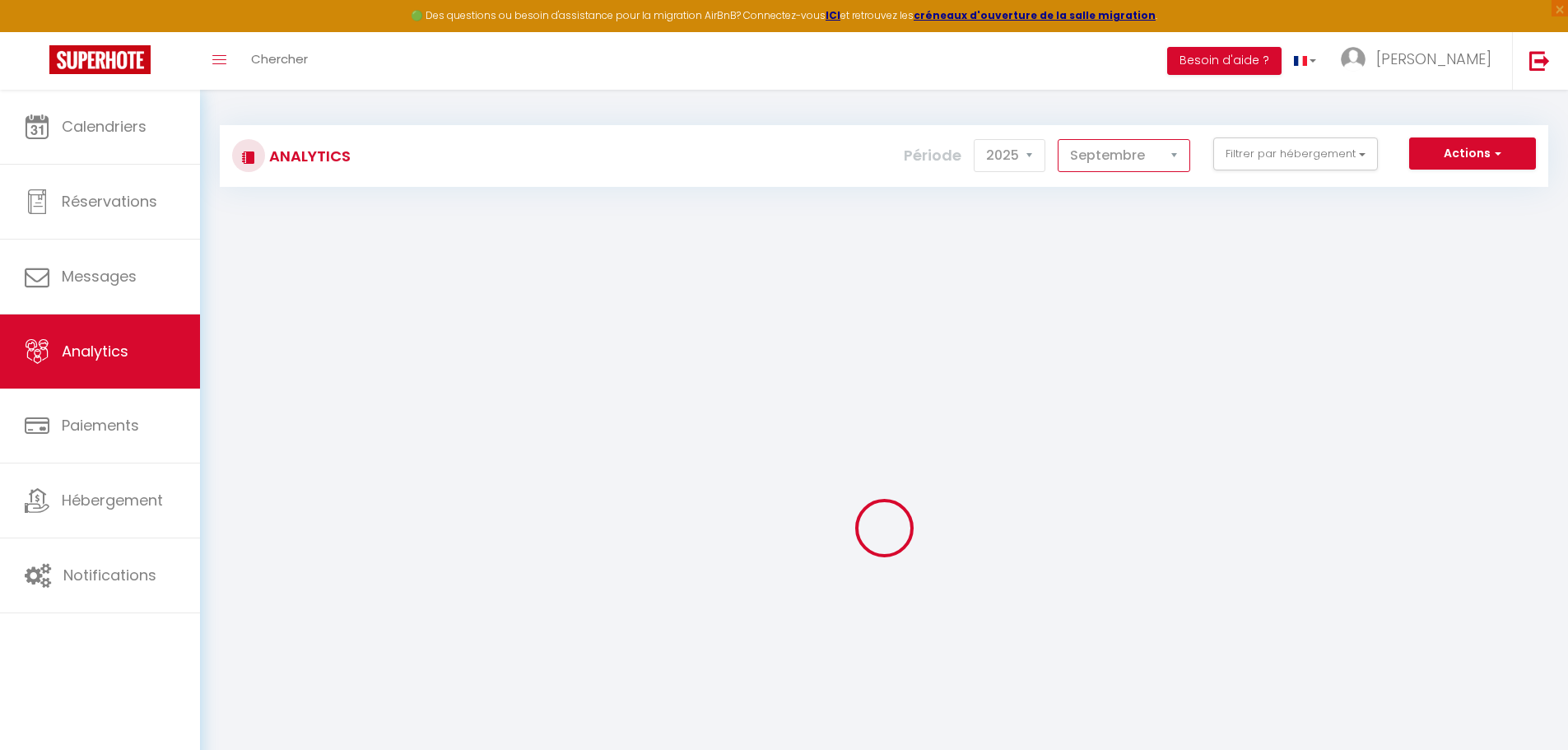
checkbox thermes "false"
checkbox bleu "false"
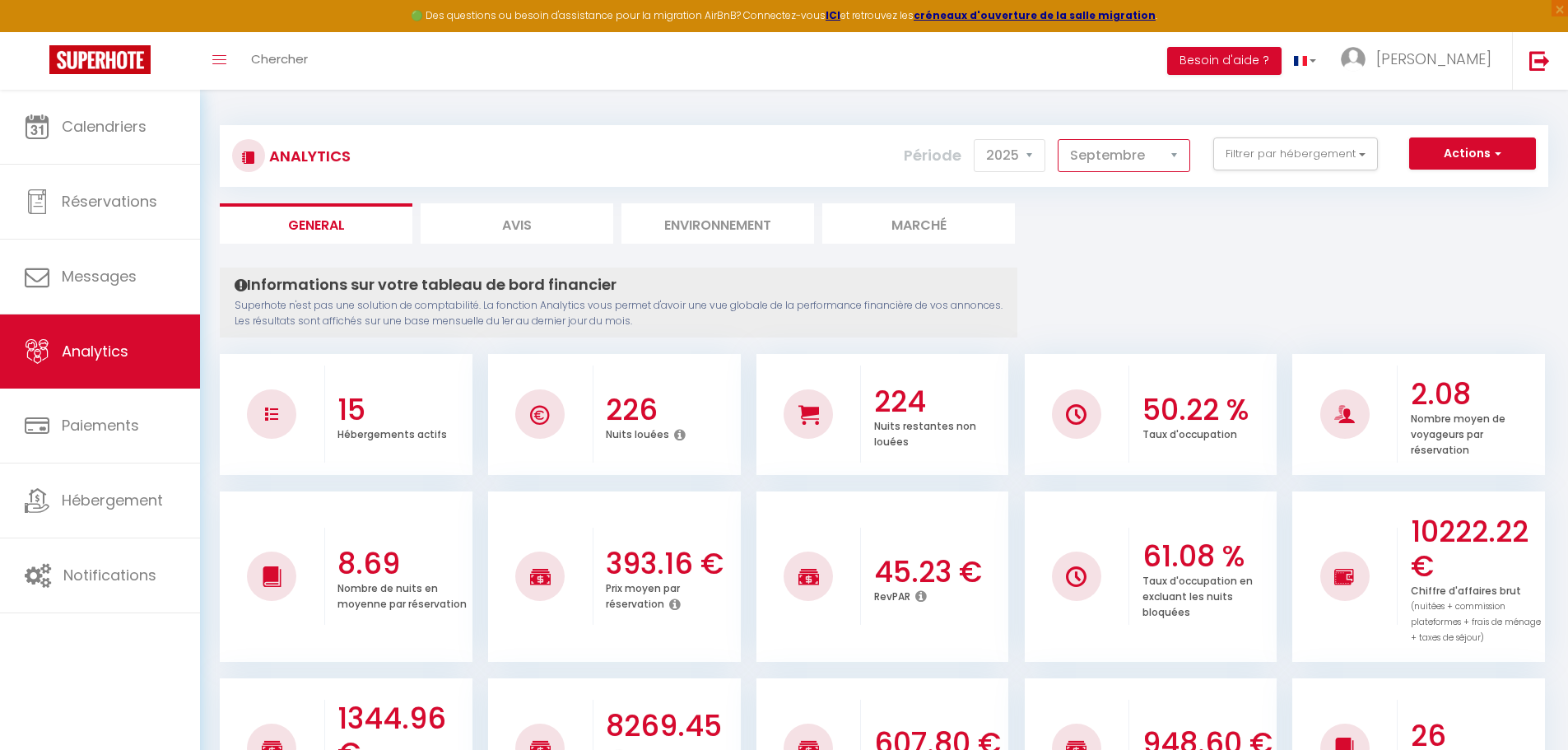
select select "8"
click at [1058, 139] on select "[PERSON_NAME] Mars [PERSON_NAME] Juin Juillet Août Septembre Octobre Novembre D…" at bounding box center [1124, 155] width 133 height 33
checkbox input "false"
checkbox d\'Acqs "false"
checkbox confort "false"
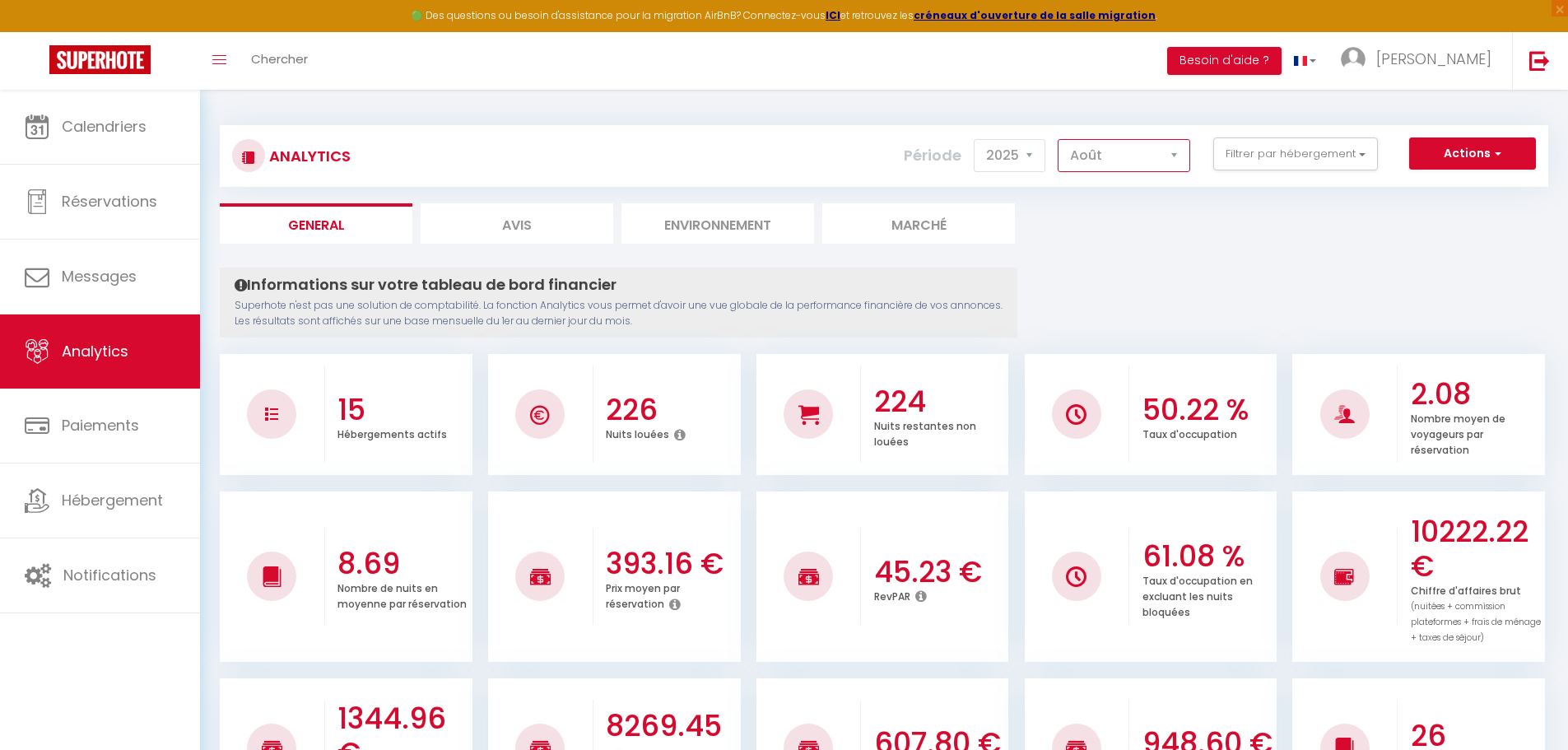
checkbox ville "false"
checkbox dacquois "false"
checkbox cité "false"
checkbox placé "false"
checkbox Dax "false"
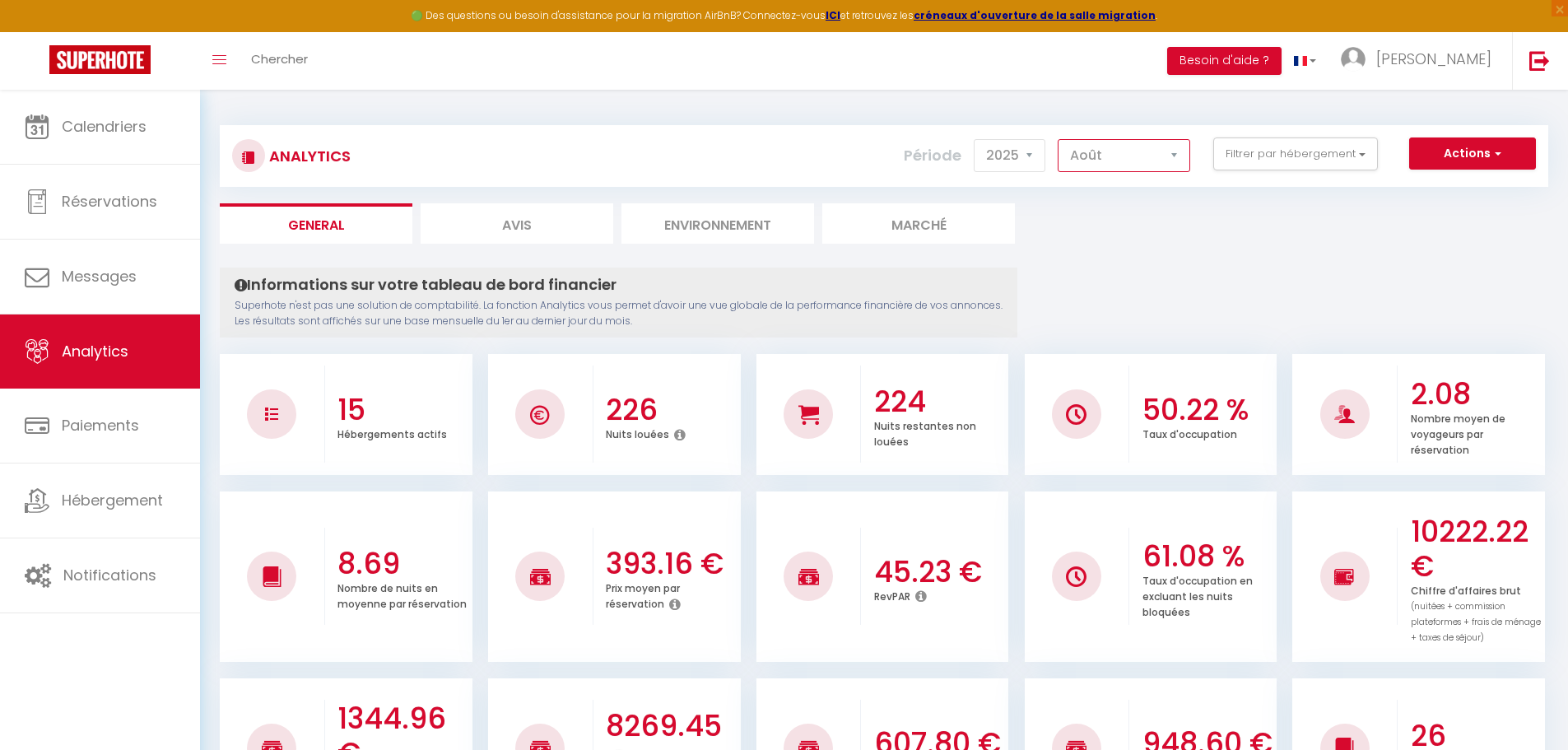
checkbox océan "false"
checkbox gare "false"
checkbox pilote "false"
checkbox garage\/terrasse\/bureau "false"
checkbox Dax "false"
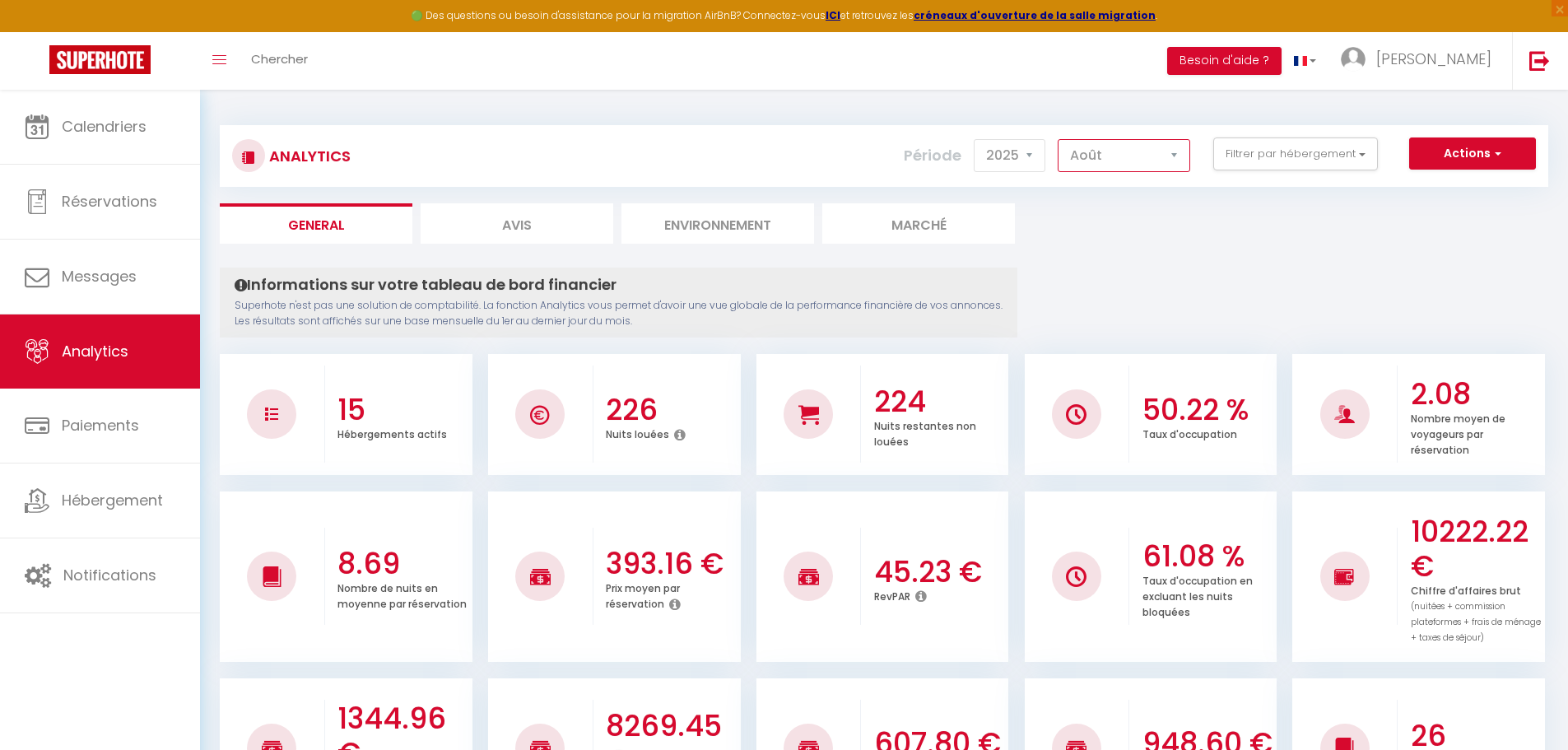
checkbox d\'Amour "false"
checkbox thermes "false"
checkbox bleu "false"
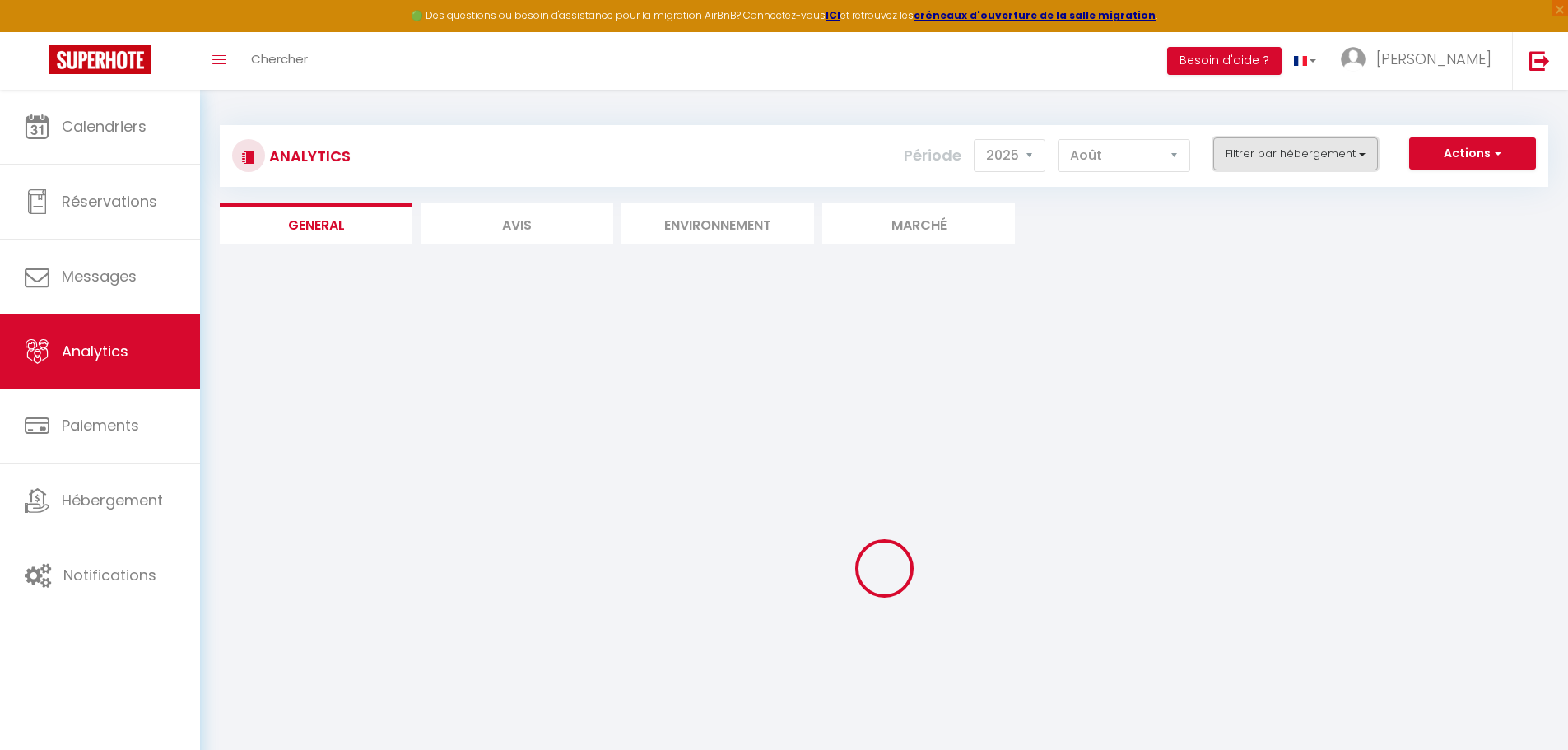
click at [1243, 147] on button "Filtrer par hébergement" at bounding box center [1295, 154] width 165 height 33
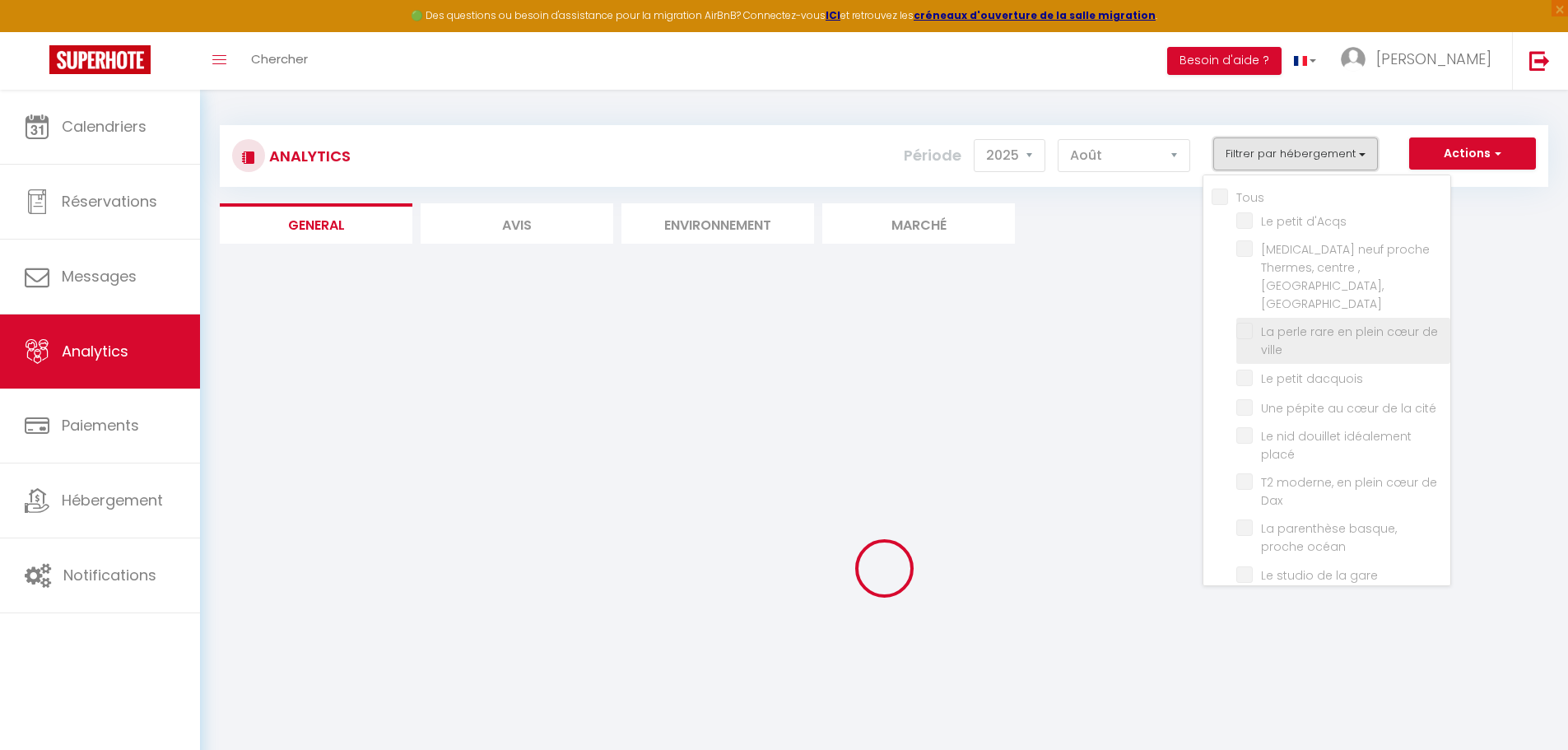
checkbox input "false"
checkbox d\'Acqs "false"
checkbox confort "false"
checkbox ville "false"
checkbox dacquois "false"
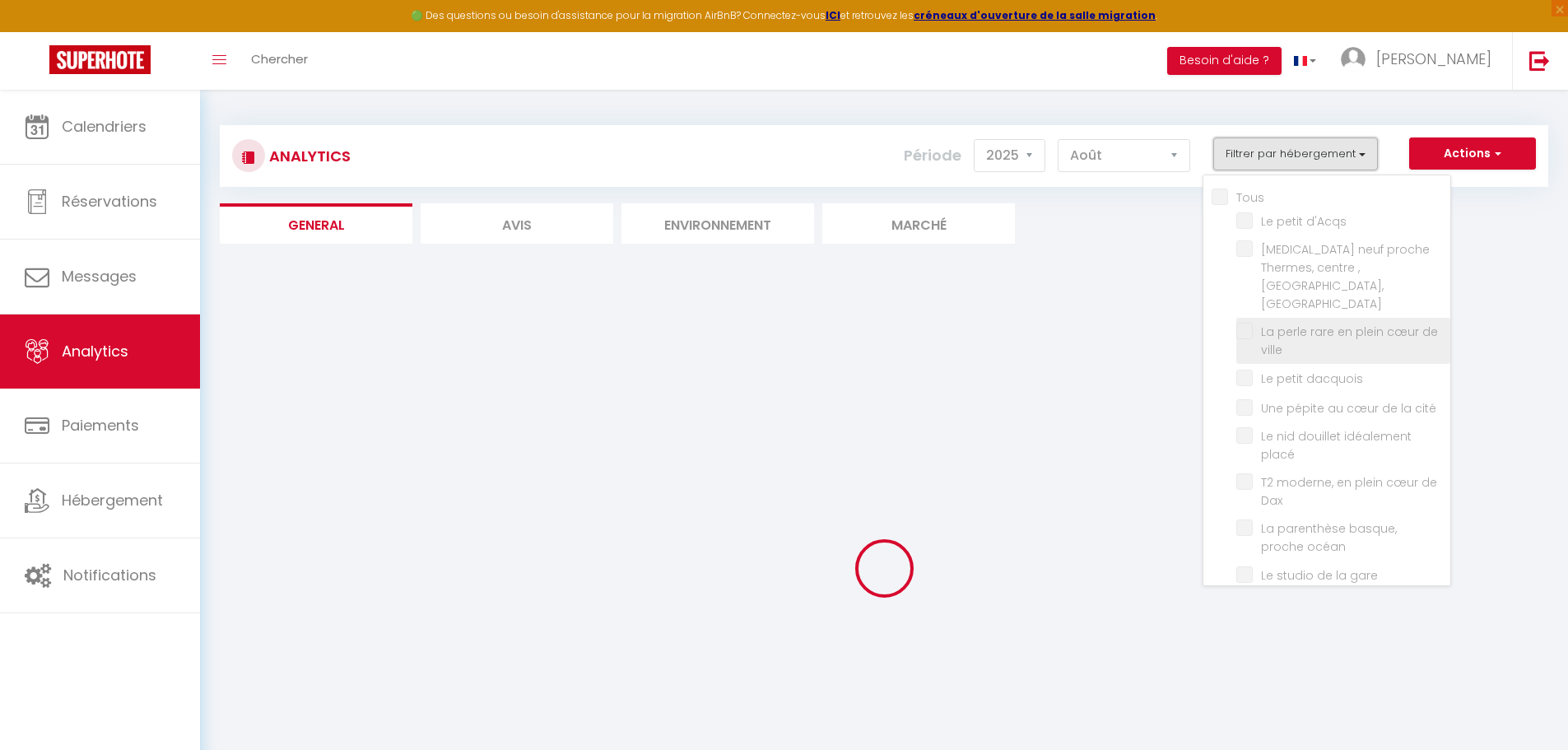
checkbox cité "false"
checkbox placé "false"
checkbox Dax "false"
checkbox océan "false"
checkbox gare "false"
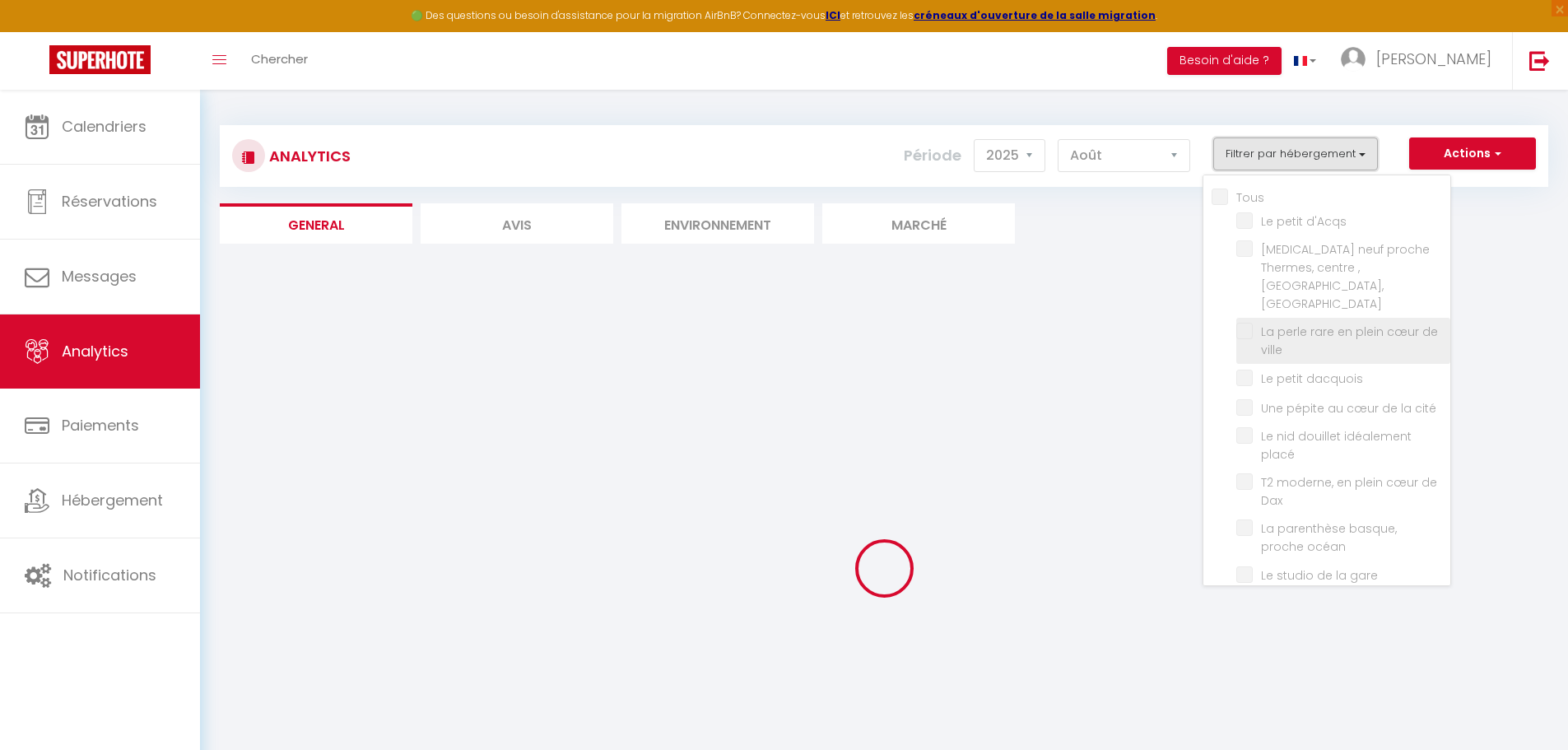
checkbox pilote "false"
checkbox garage\/terrasse\/bureau "false"
checkbox Dax "false"
checkbox d\'Amour "false"
checkbox thermes "false"
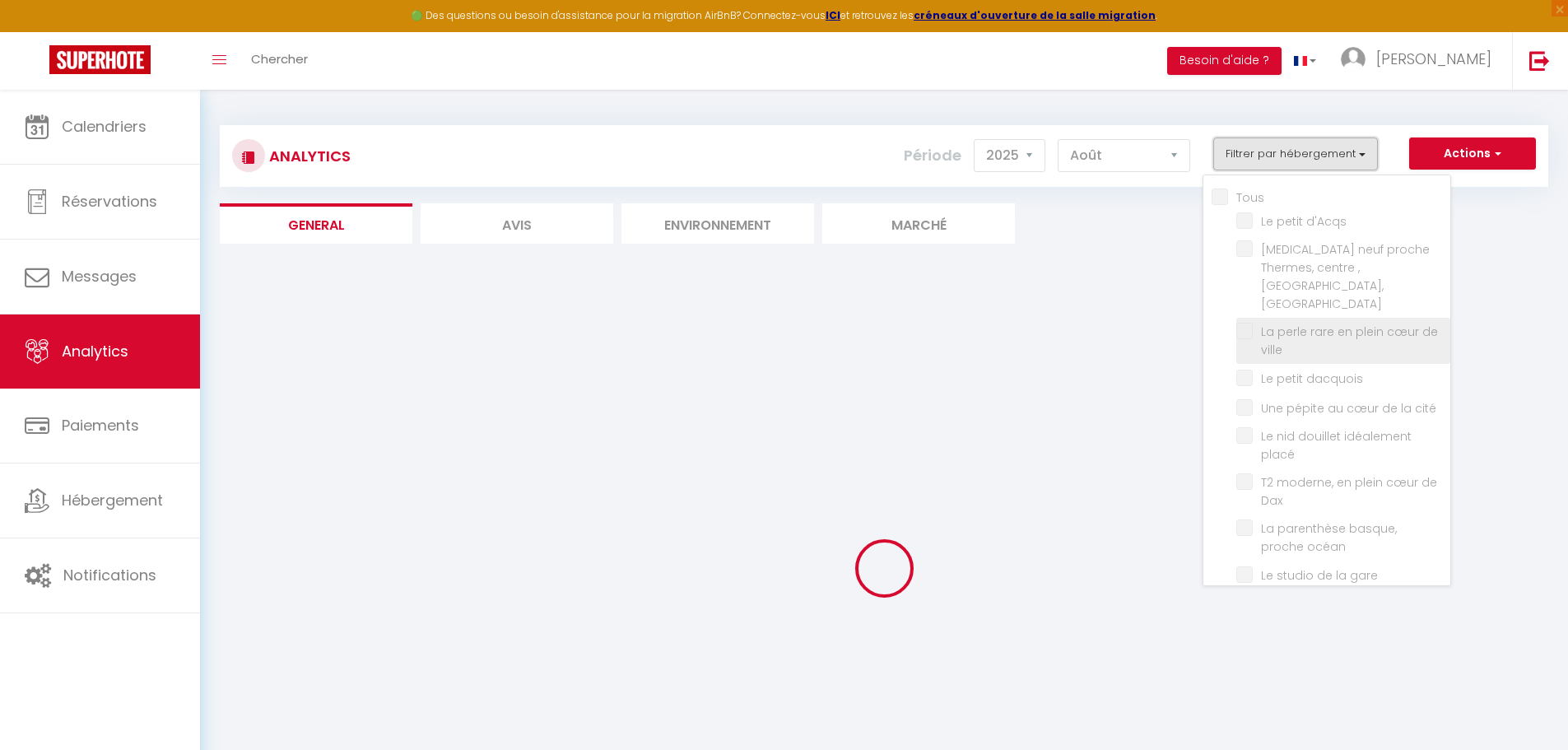
checkbox bleu "false"
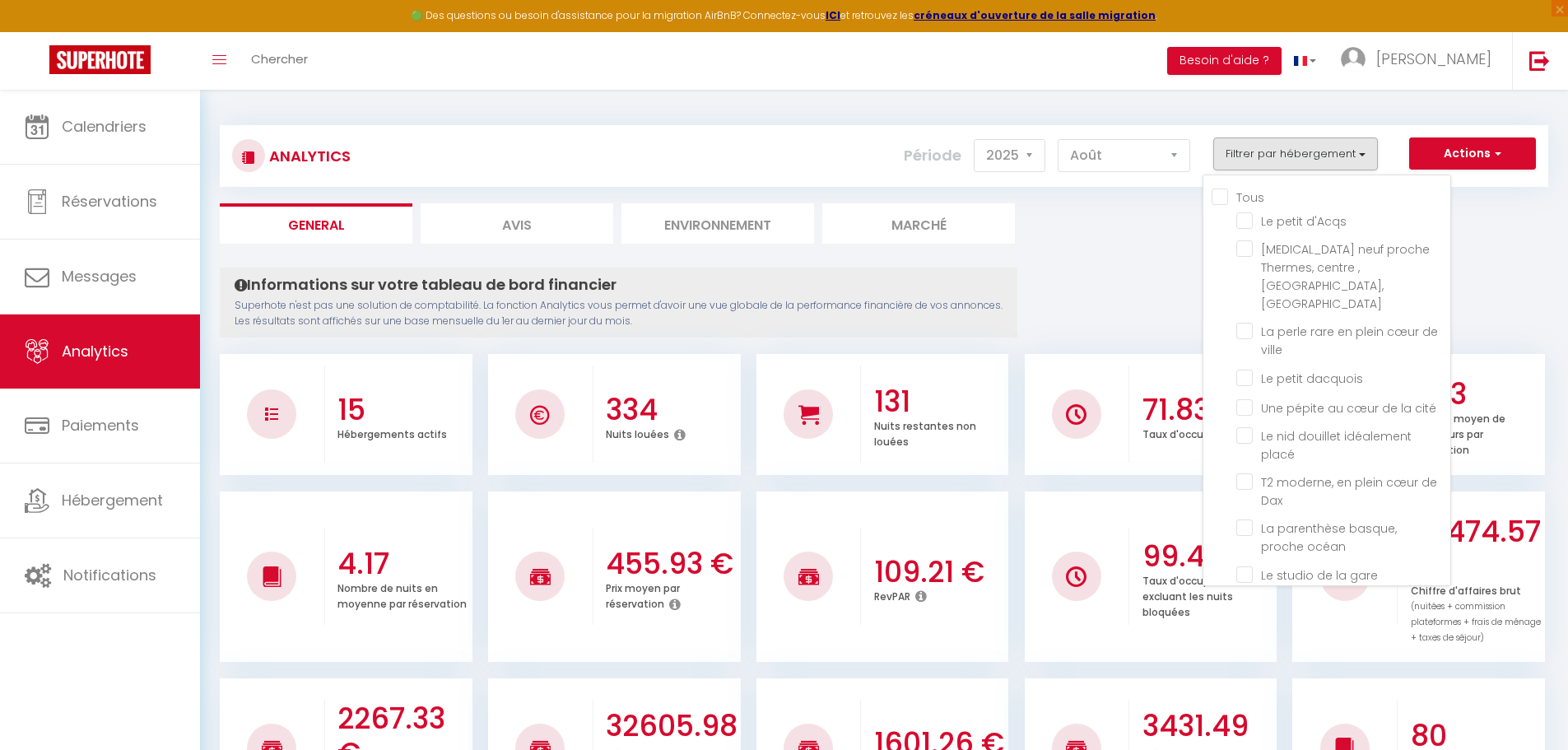
click at [1183, 509] on li "99.40 % Taux d'occupation en excluant les nuits bloquées" at bounding box center [1151, 576] width 253 height 170
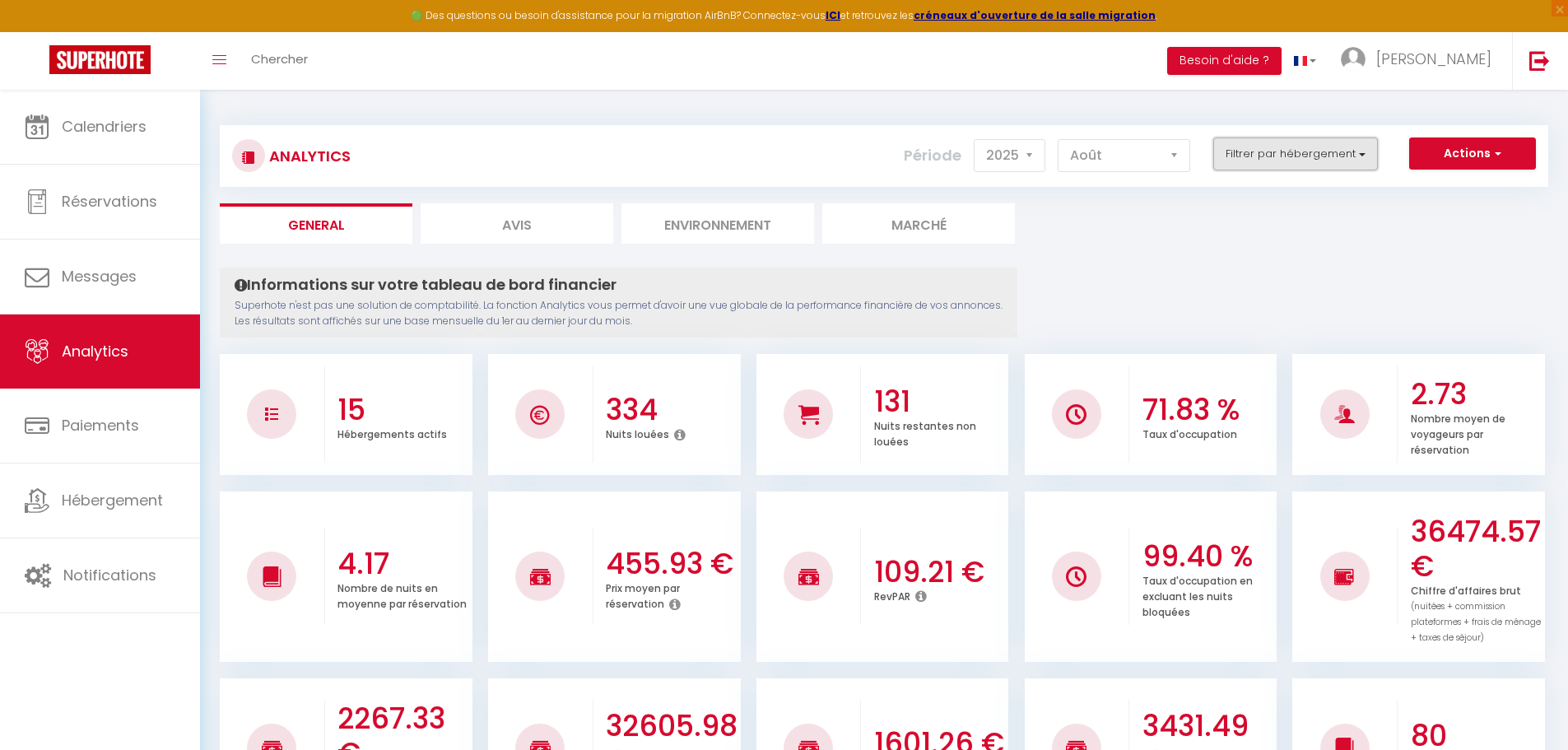
click at [1280, 153] on button "Filtrer par hébergement" at bounding box center [1295, 154] width 165 height 33
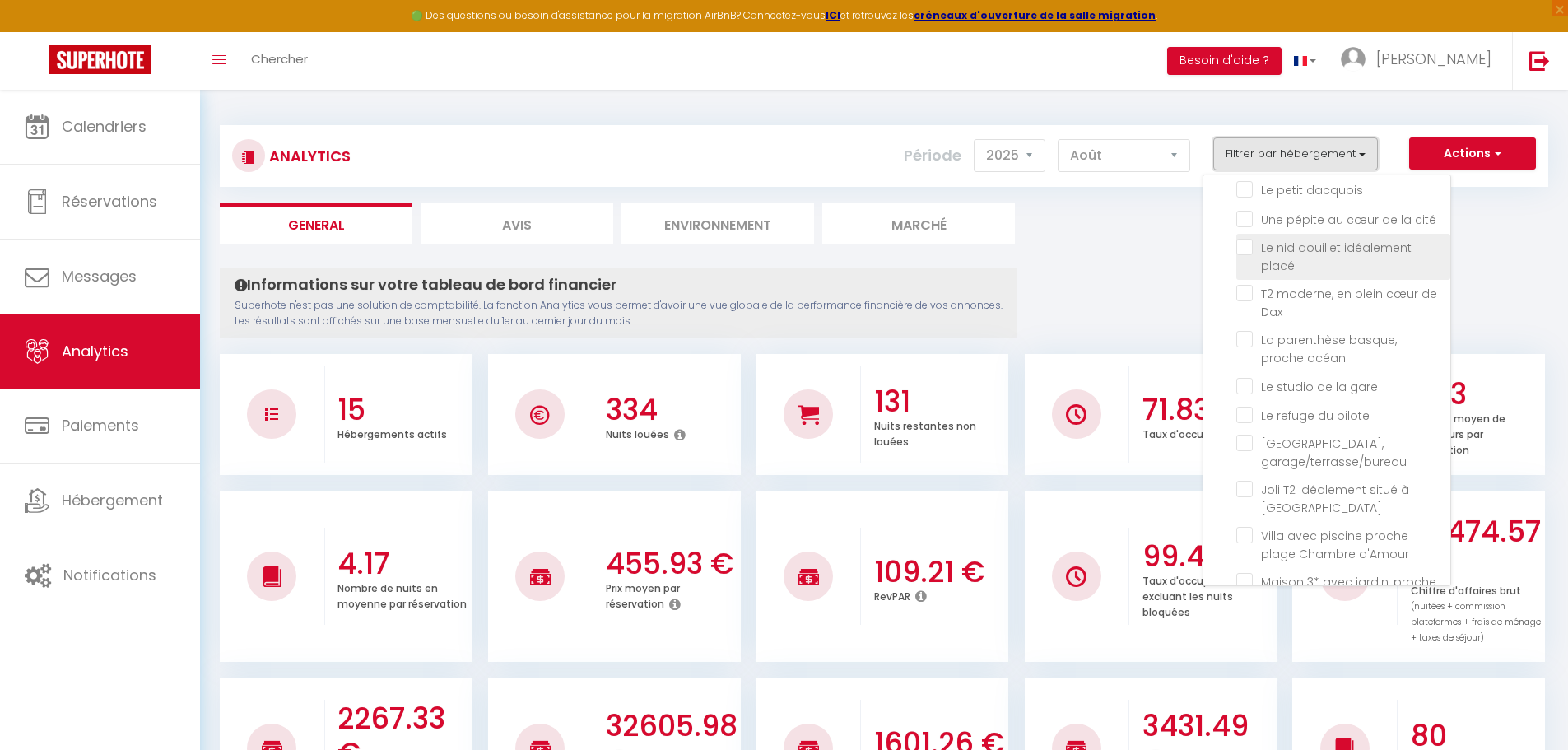
scroll to position [205, 0]
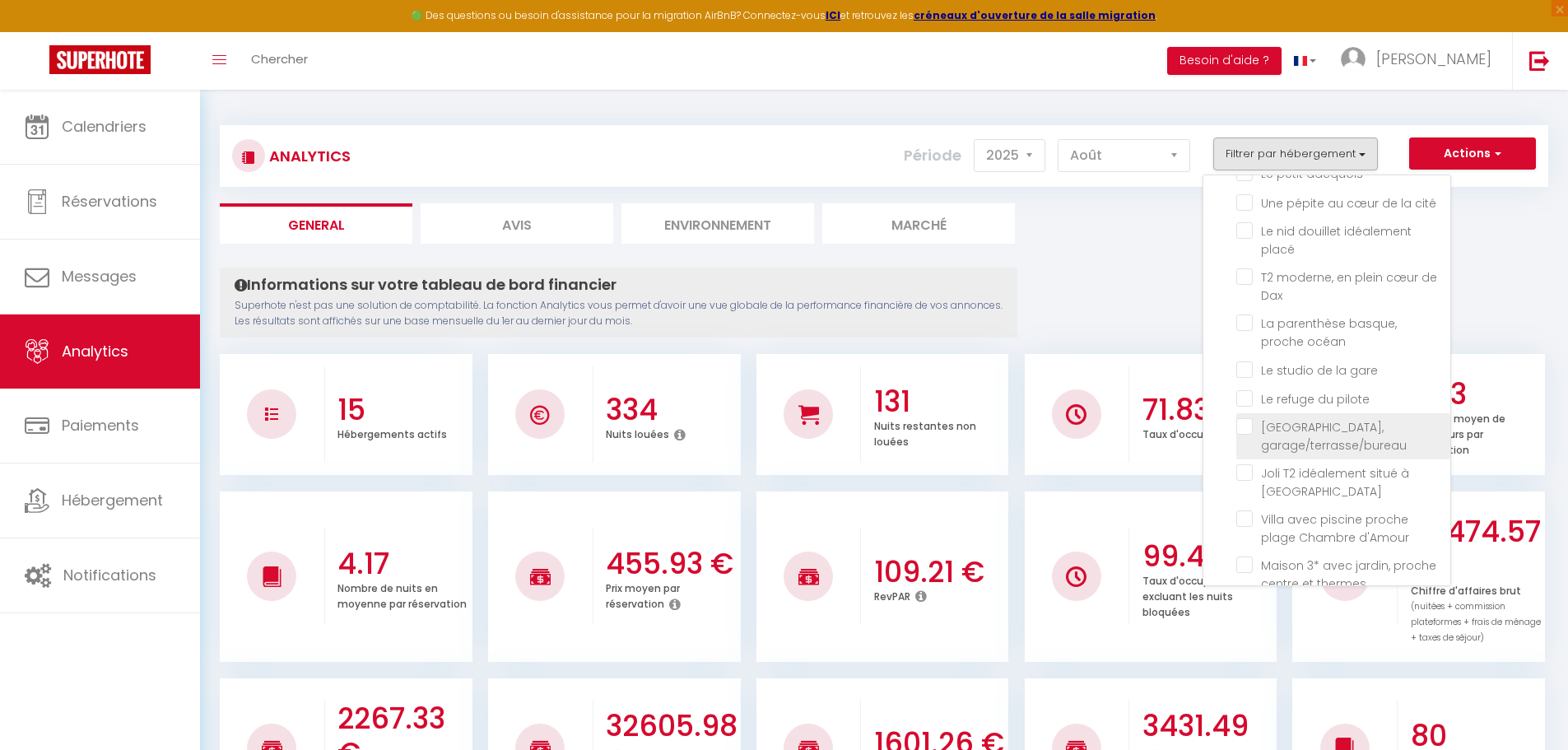
click at [1277, 419] on span "[GEOGRAPHIC_DATA], garage/terrasse/bureau" at bounding box center [1334, 436] width 146 height 34
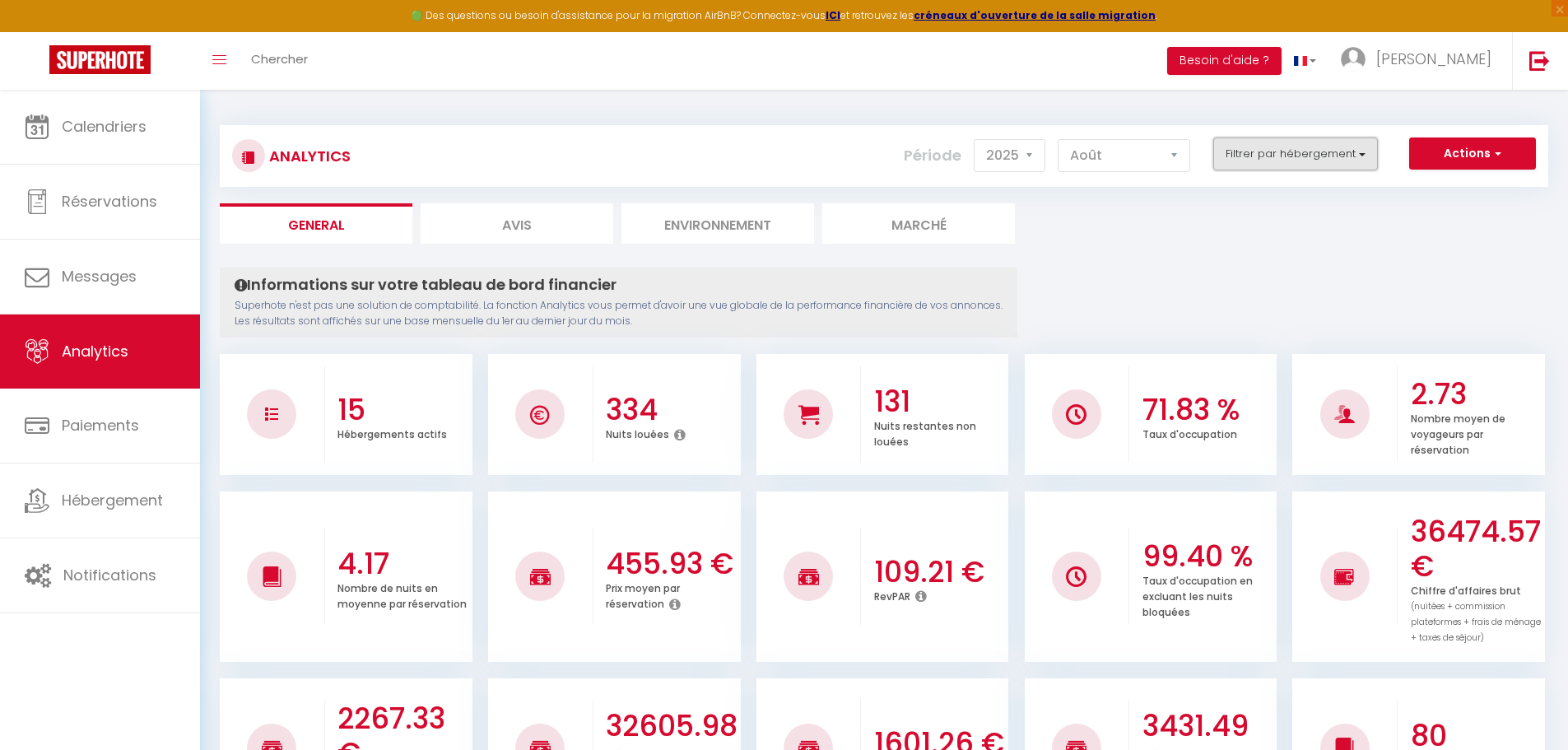
click at [1354, 154] on button "Filtrer par hébergement" at bounding box center [1295, 154] width 165 height 33
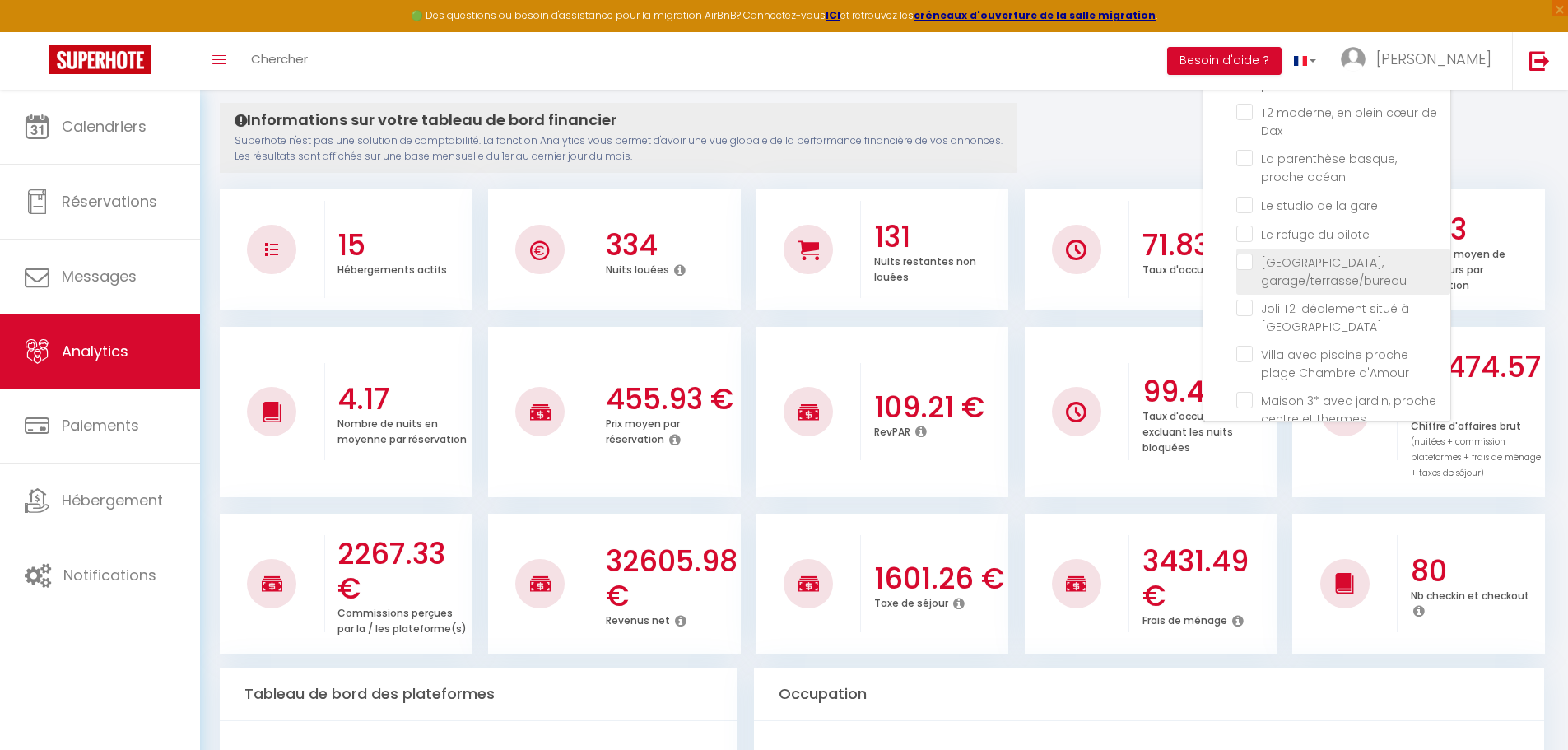
click at [1241, 254] on garage\/terrasse\/bureau "checkbox" at bounding box center [1343, 262] width 214 height 17
checkbox garage\/terrasse\/bureau "true"
checkbox d\'Acqs "false"
checkbox confort "false"
checkbox ville "false"
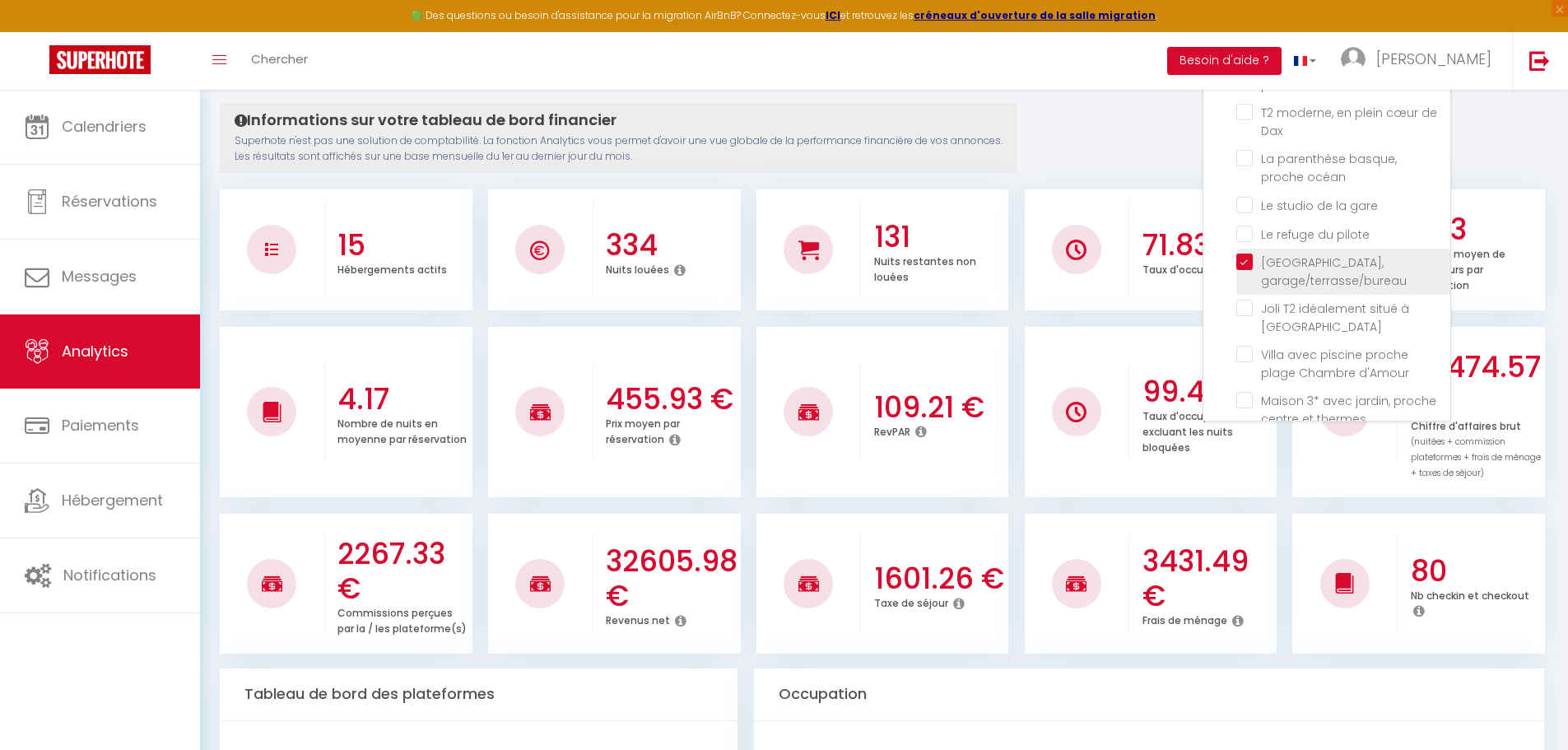
checkbox dacquois "false"
checkbox cité "false"
checkbox placé "false"
checkbox Dax "false"
checkbox océan "false"
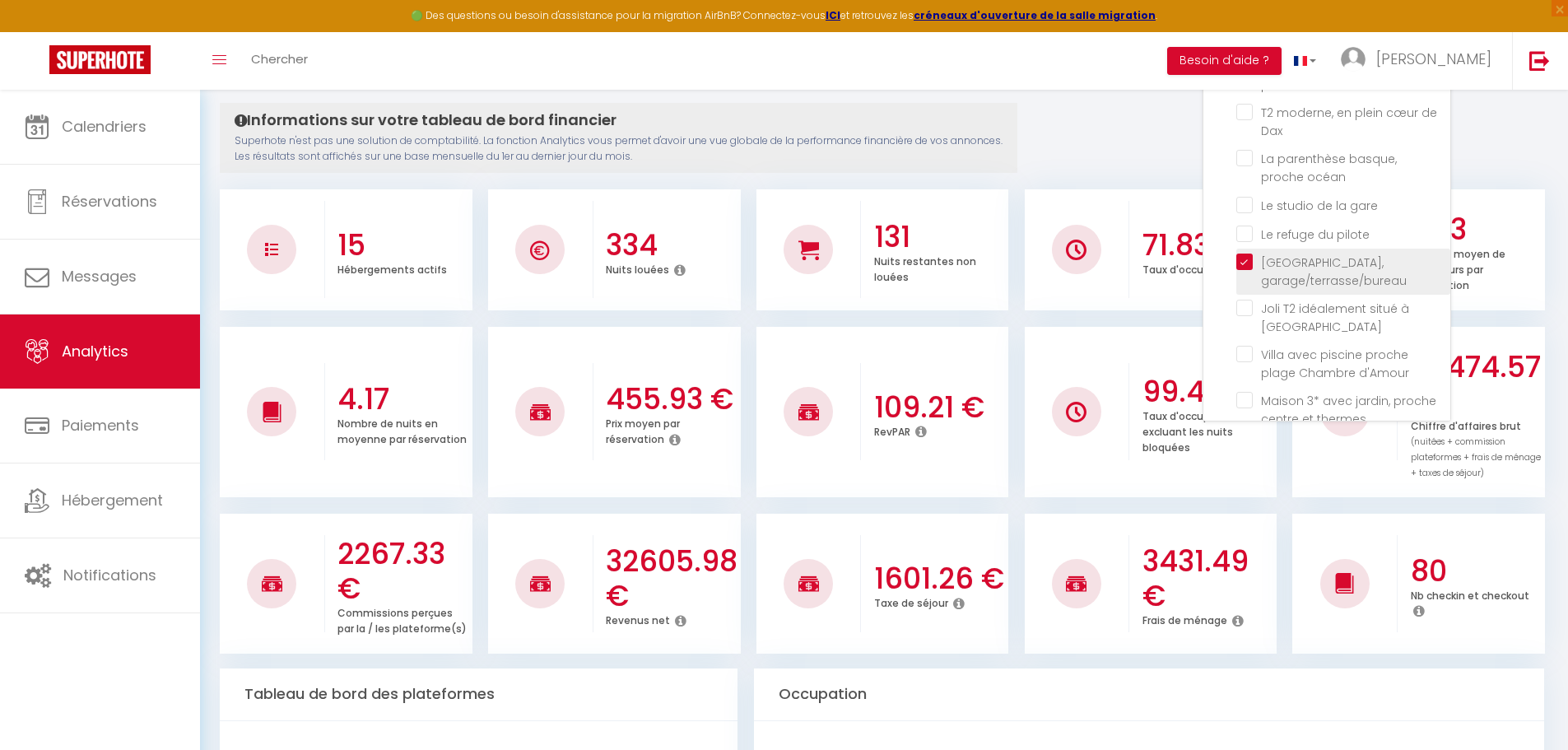
checkbox gare "false"
checkbox pilote "false"
checkbox Dax "false"
checkbox d\'Amour "false"
checkbox thermes "false"
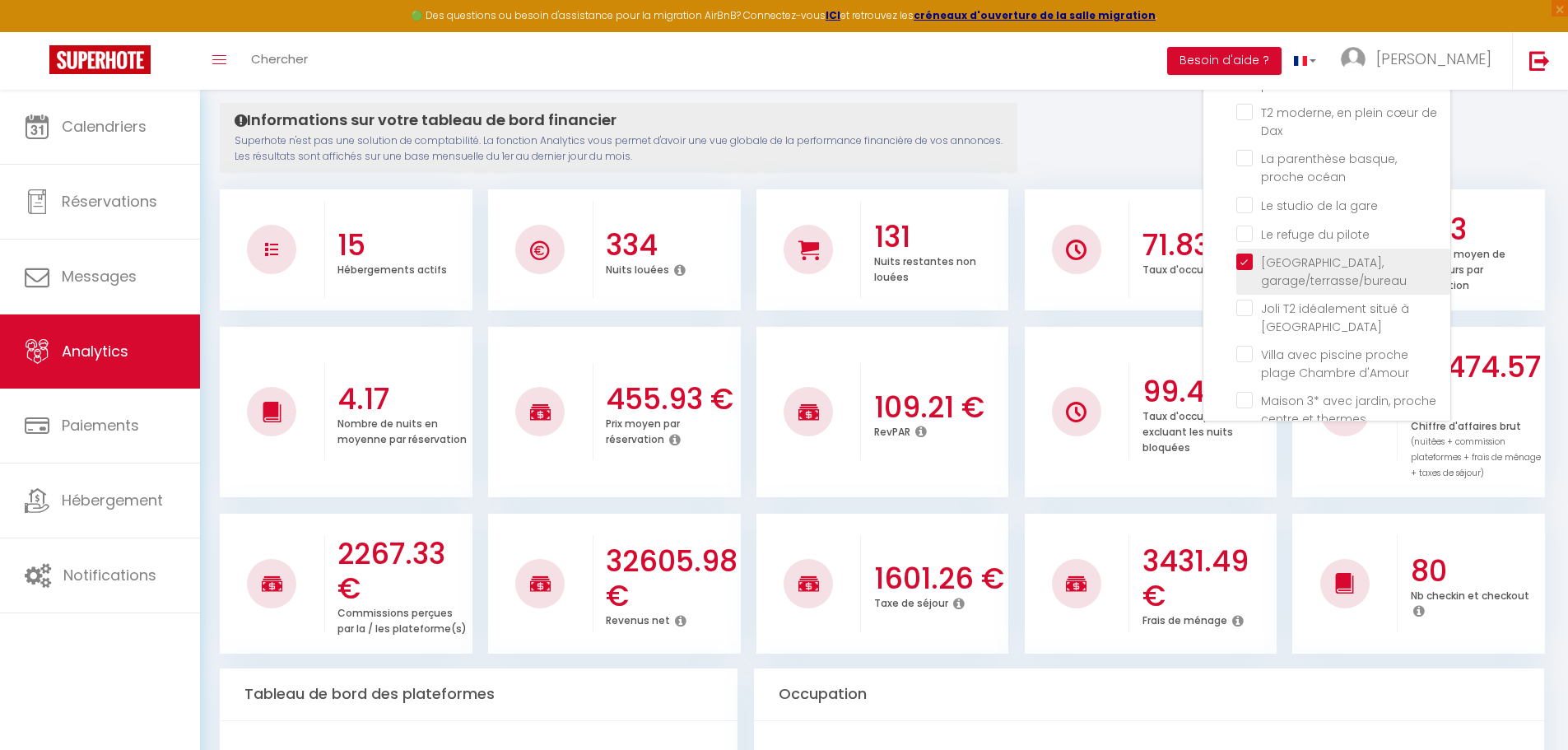
checkbox bleu "false"
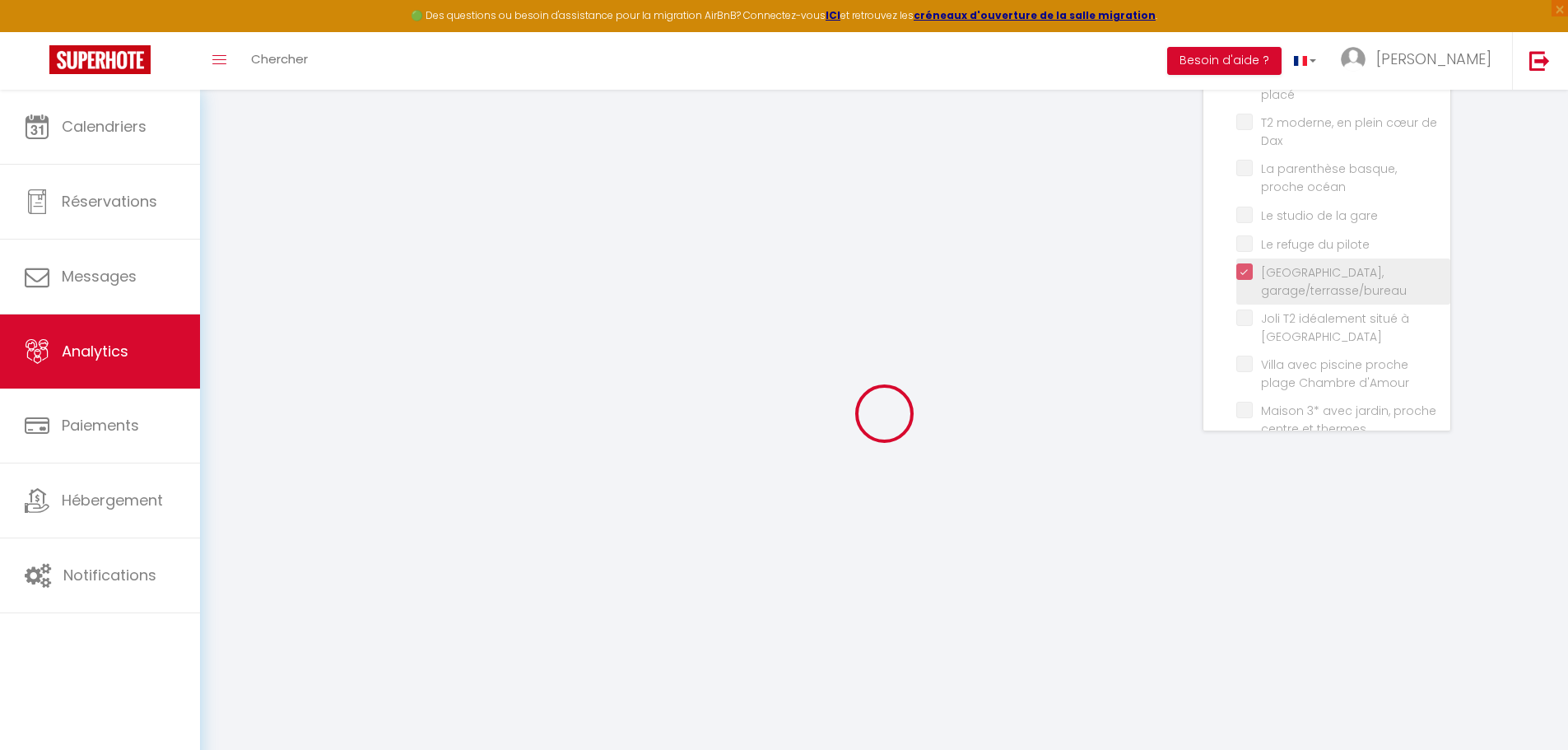
checkbox d\'Acqs "false"
checkbox confort "false"
checkbox ville "false"
checkbox dacquois "false"
checkbox cité "false"
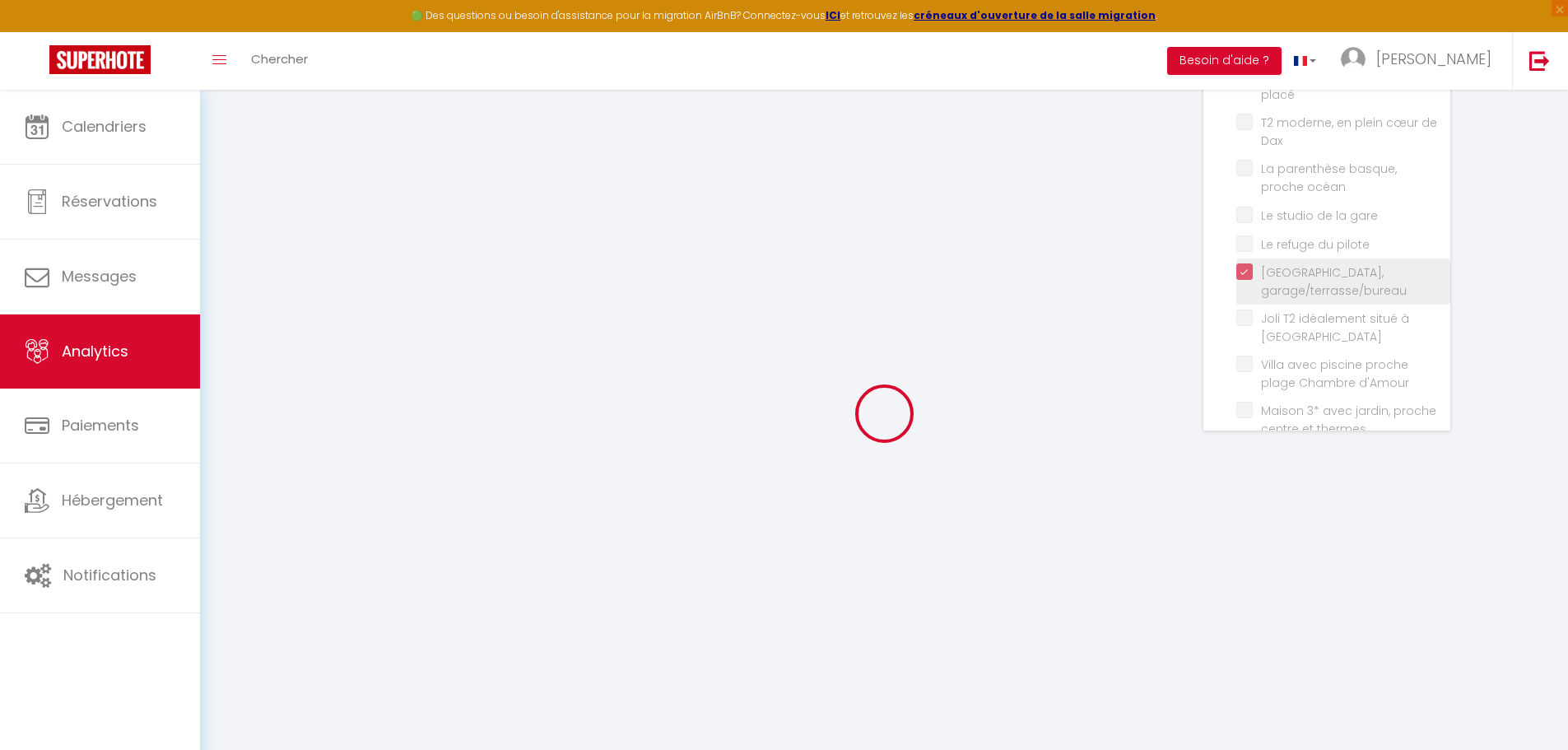
checkbox placé "false"
checkbox Dax "false"
checkbox océan "false"
checkbox gare "false"
checkbox pilote "false"
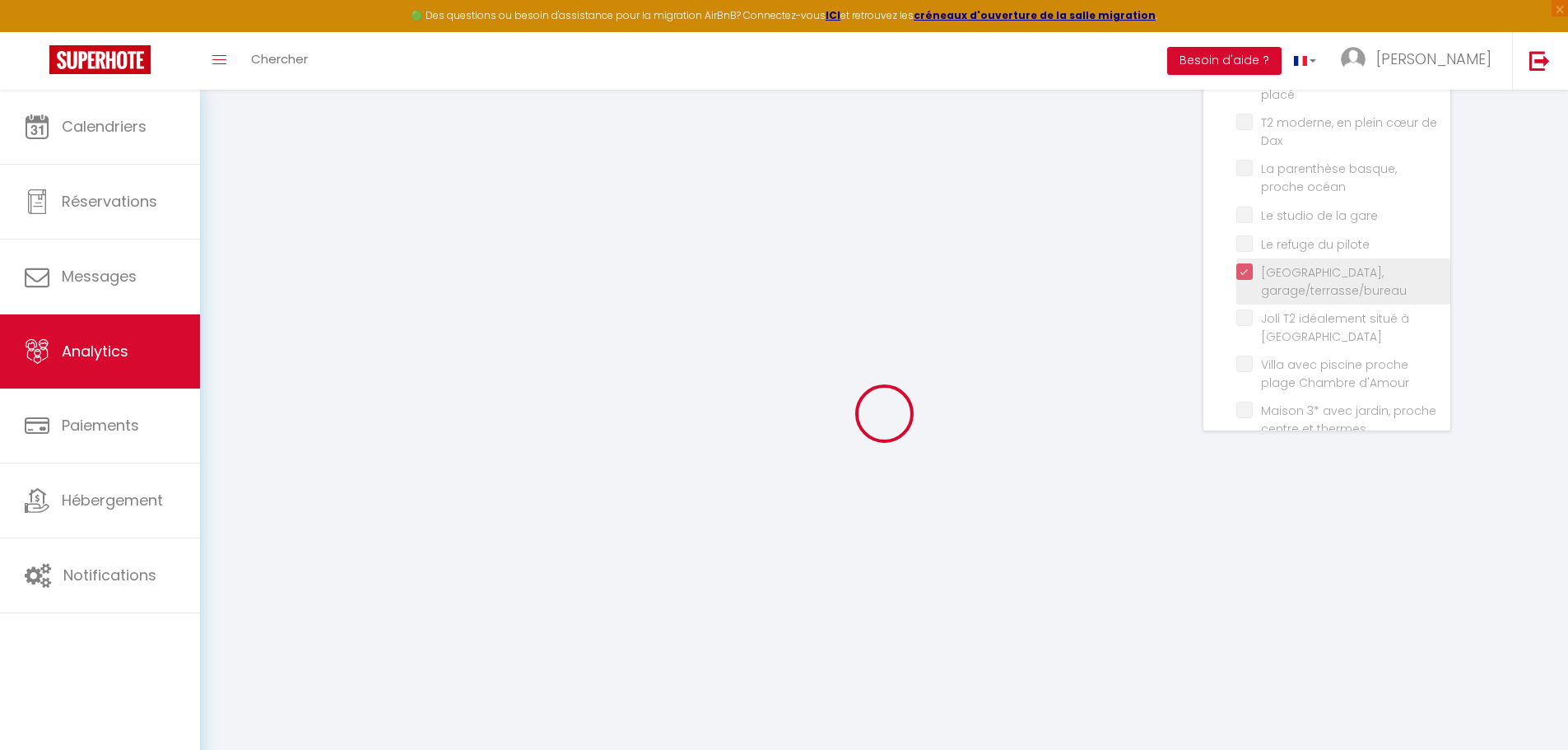
checkbox Dax "false"
checkbox d\'Amour "false"
checkbox thermes "false"
checkbox bleu "false"
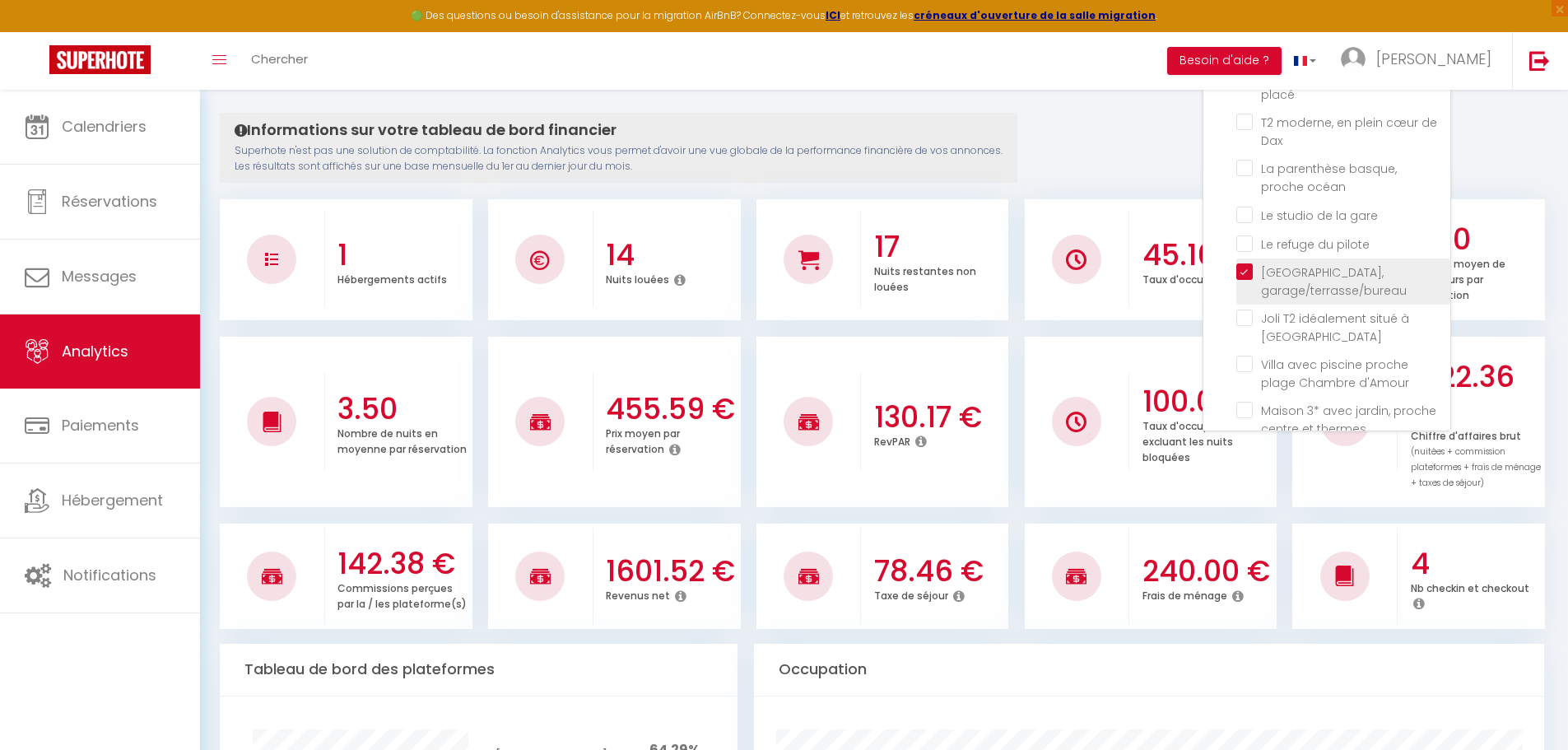
scroll to position [165, 0]
